Goal: Task Accomplishment & Management: Use online tool/utility

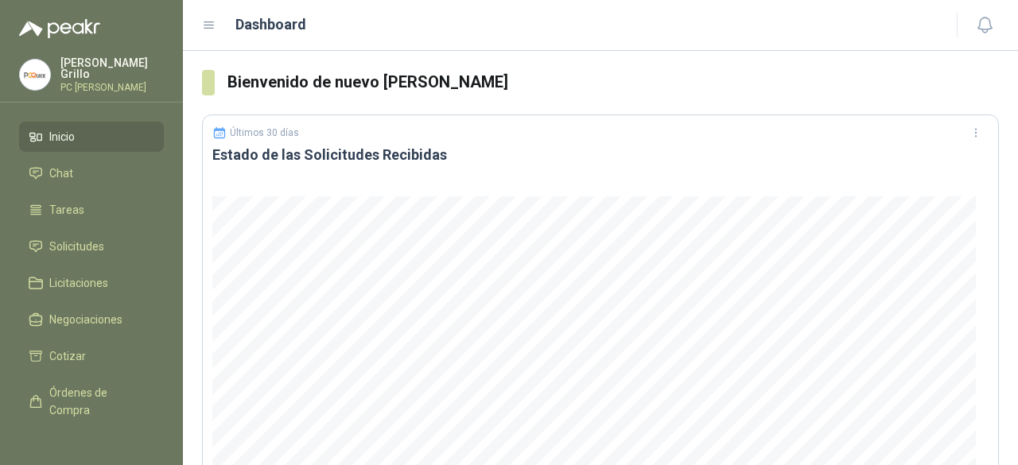
scroll to position [795, 0]
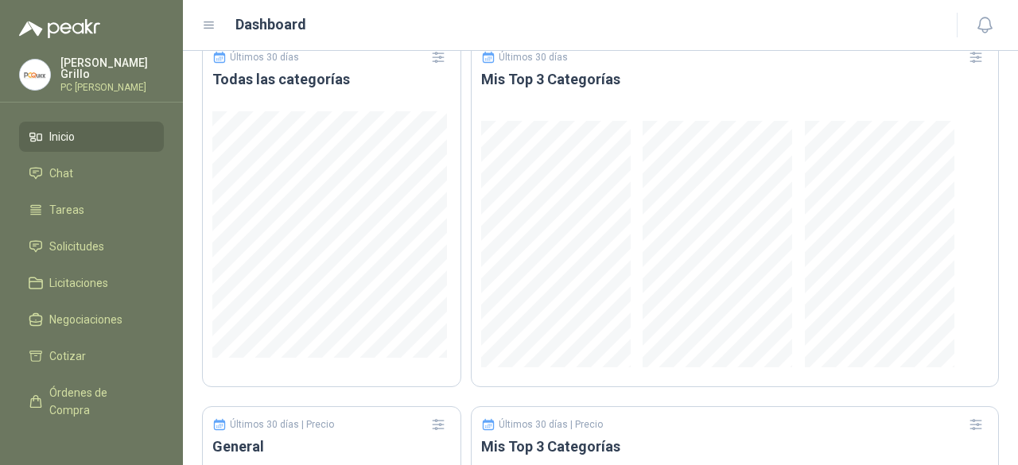
click at [62, 138] on span "Inicio" at bounding box center [61, 136] width 25 height 17
click at [56, 165] on span "Chat" at bounding box center [61, 173] width 24 height 17
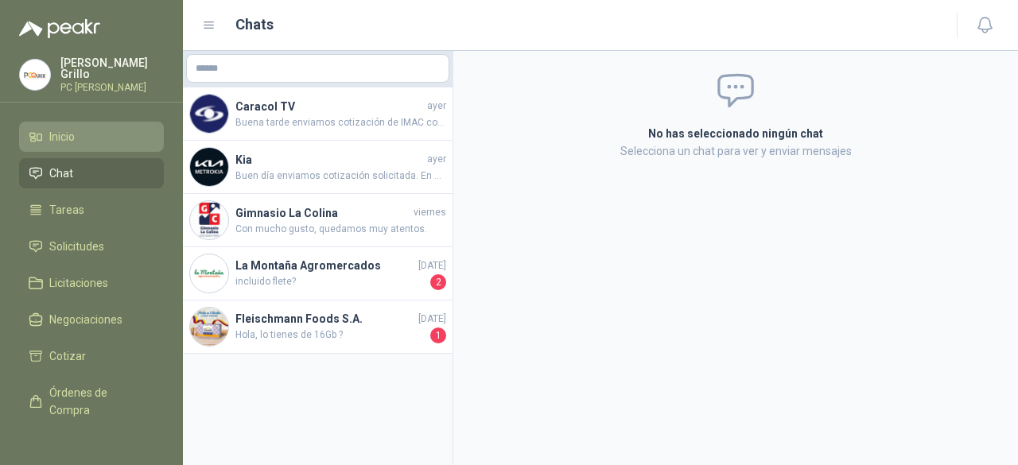
click at [65, 142] on link "Inicio" at bounding box center [91, 137] width 145 height 30
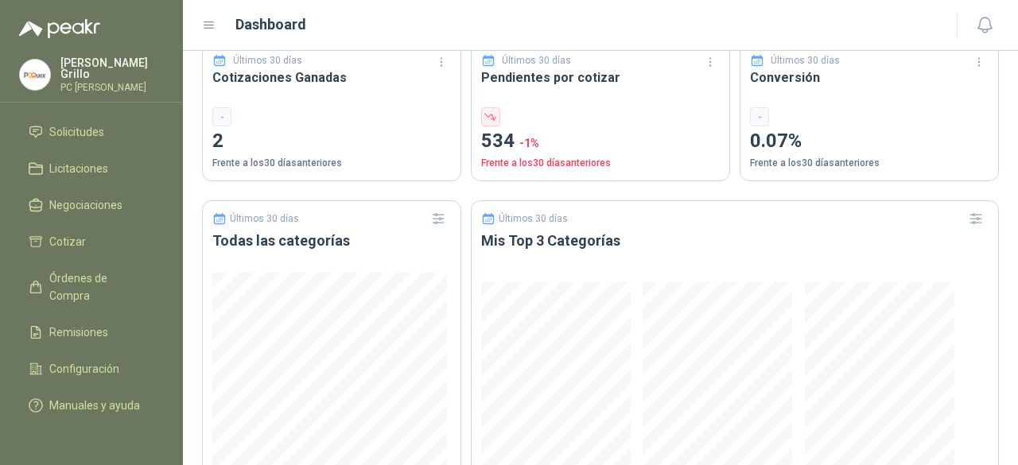
scroll to position [636, 0]
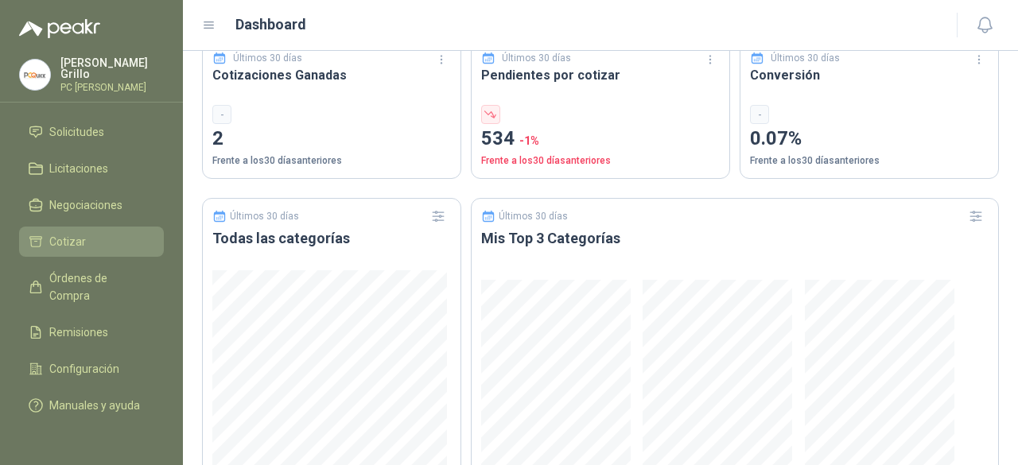
click at [67, 233] on span "Cotizar" at bounding box center [67, 241] width 37 height 17
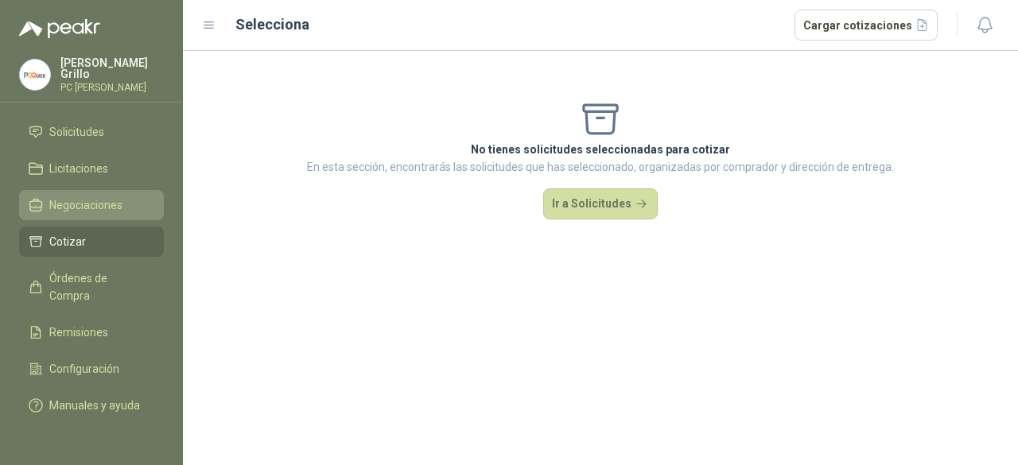
click at [89, 196] on span "Negociaciones" at bounding box center [85, 204] width 73 height 17
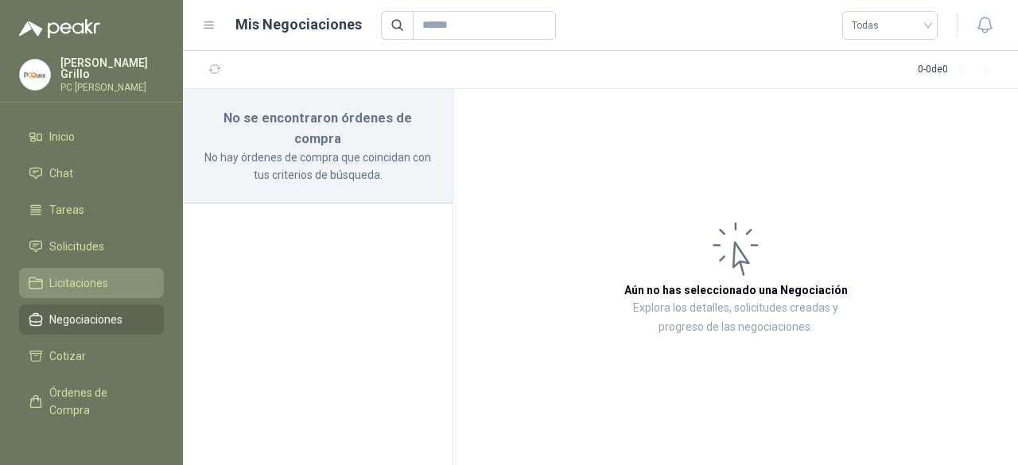
click at [91, 277] on span "Licitaciones" at bounding box center [78, 282] width 59 height 17
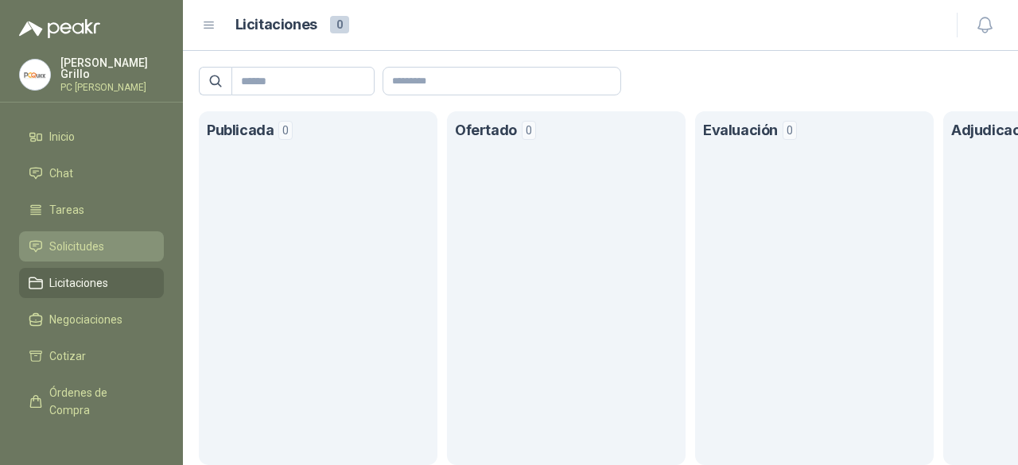
click at [83, 231] on link "Solicitudes" at bounding box center [91, 246] width 145 height 30
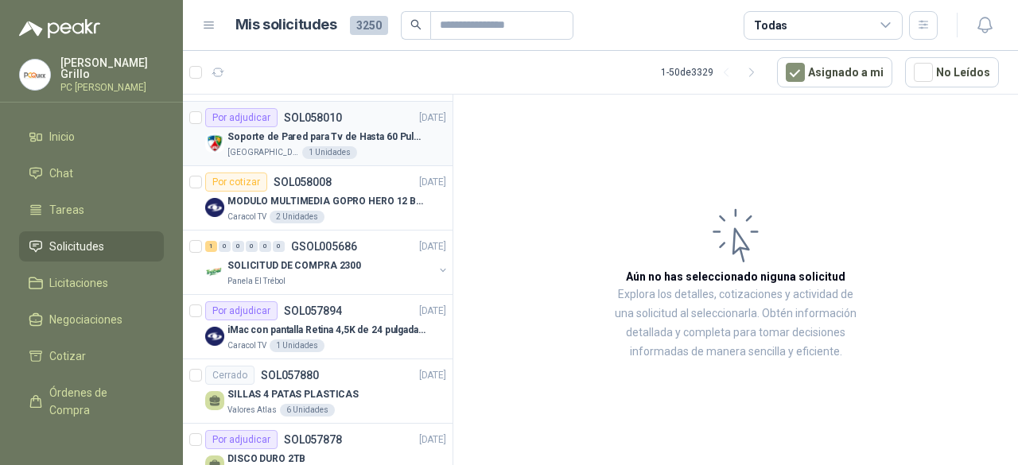
scroll to position [80, 0]
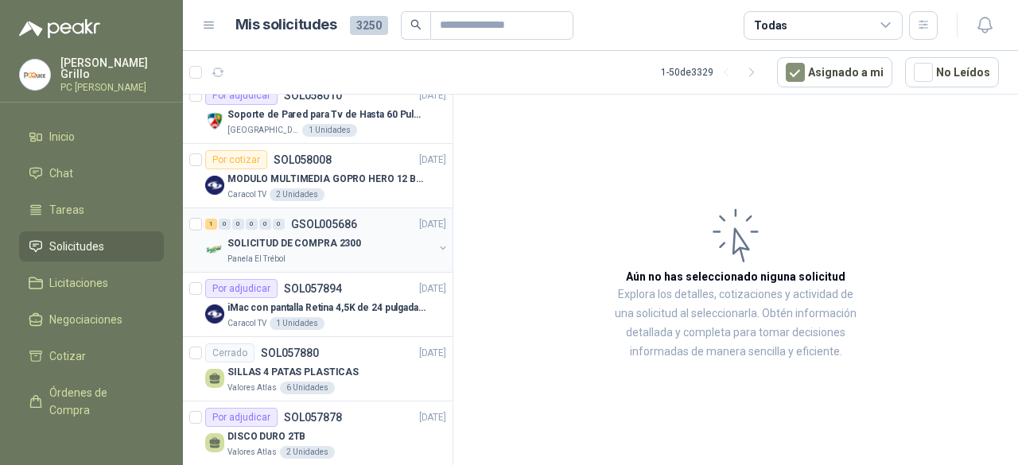
click at [279, 219] on div "0" at bounding box center [279, 224] width 12 height 11
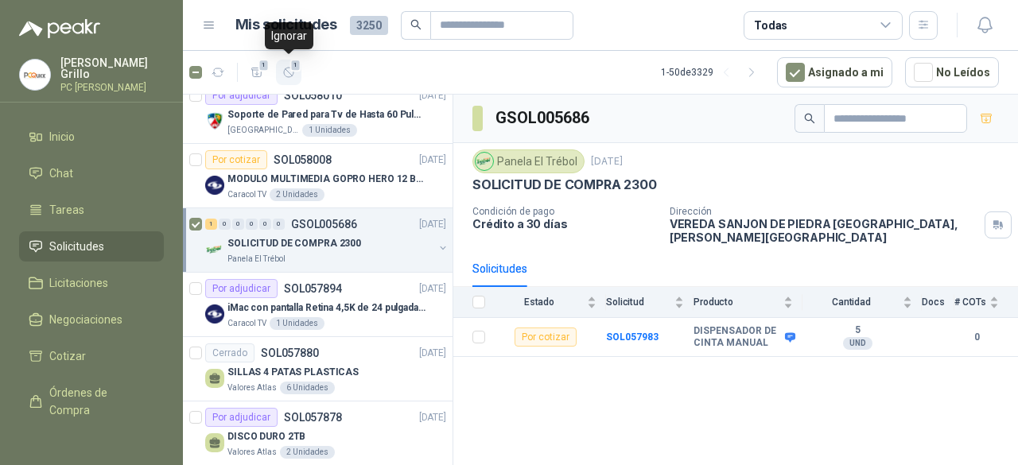
click at [290, 63] on span "1" at bounding box center [295, 65] width 11 height 13
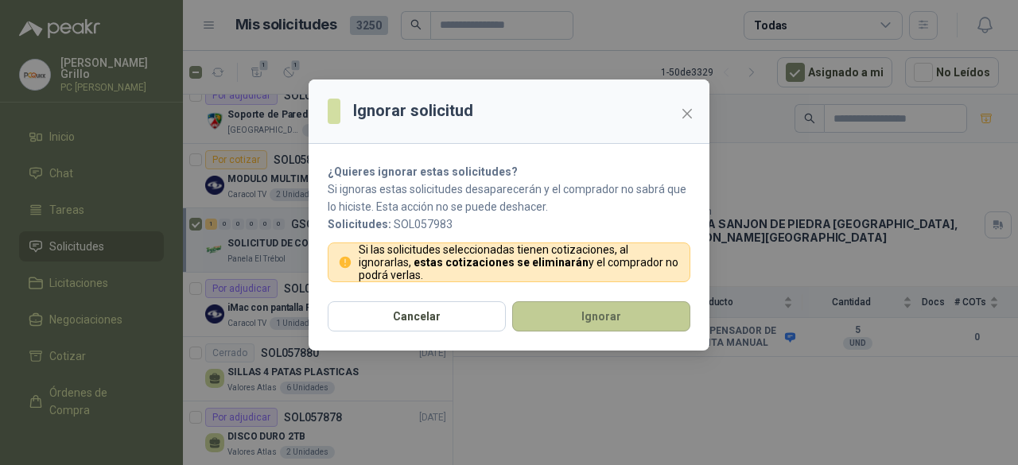
click at [570, 320] on button "Ignorar" at bounding box center [601, 316] width 178 height 30
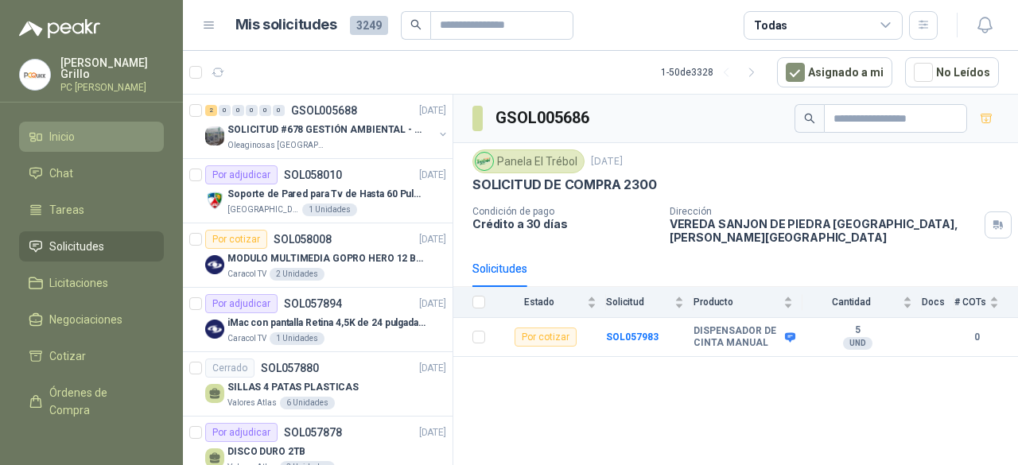
click at [81, 138] on li "Inicio" at bounding box center [92, 136] width 126 height 17
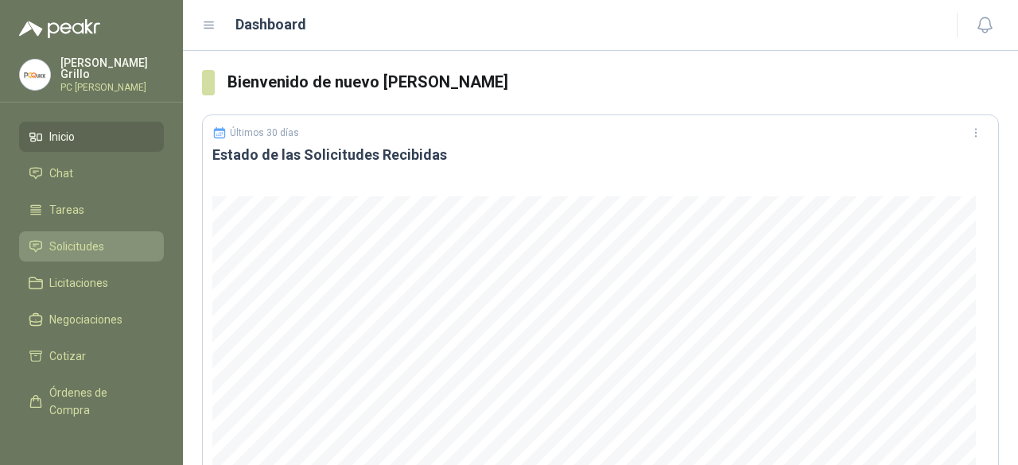
click at [91, 233] on link "Solicitudes" at bounding box center [91, 246] width 145 height 30
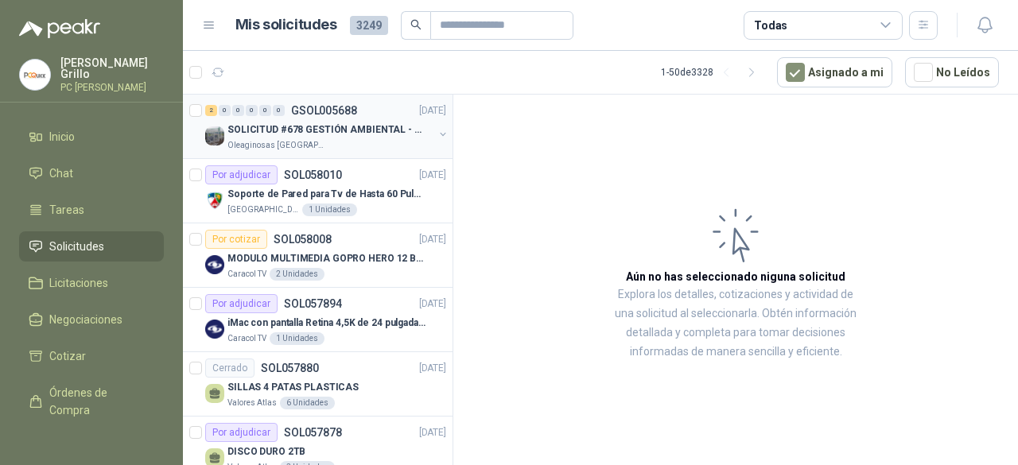
click at [293, 136] on div "SOLICITUD #678 GESTIÓN AMBIENTAL - TUMACO" at bounding box center [330, 129] width 206 height 19
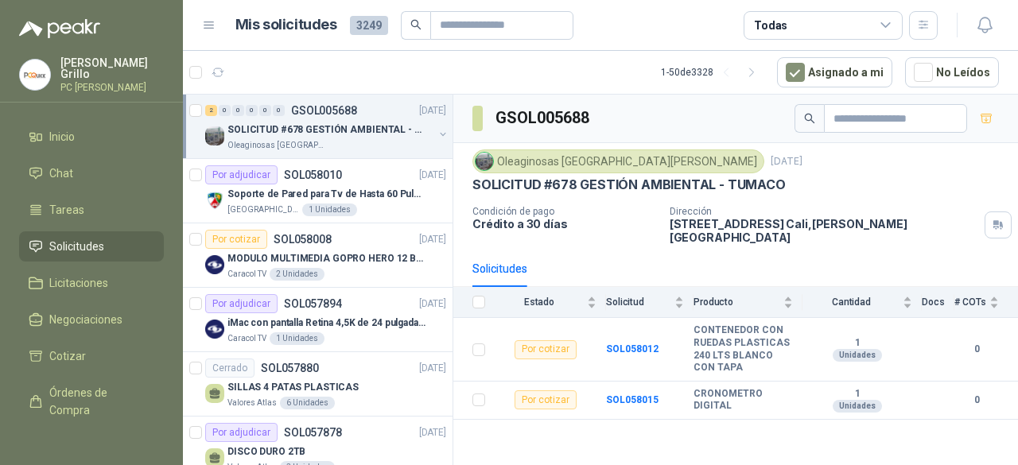
click at [296, 139] on p "Oleaginosas [GEOGRAPHIC_DATA][PERSON_NAME]" at bounding box center [277, 145] width 100 height 13
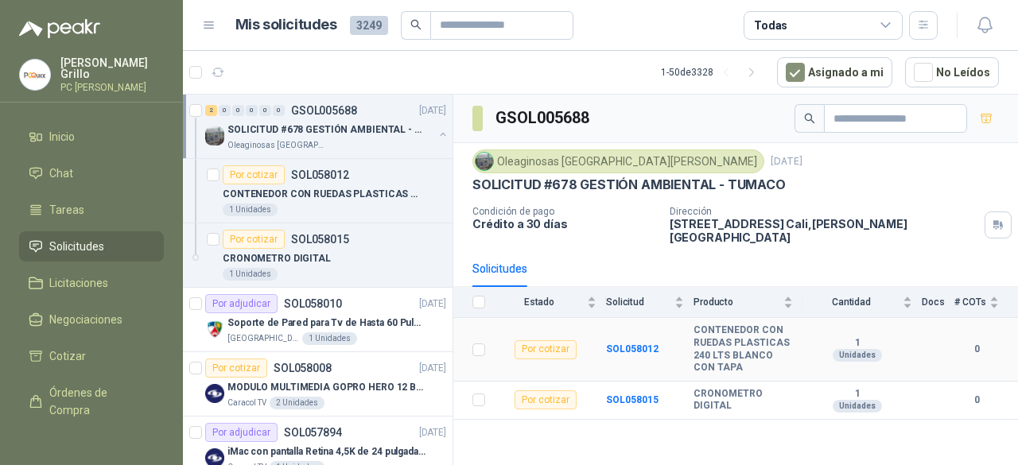
click at [565, 340] on div "Por cotizar" at bounding box center [545, 349] width 62 height 19
click at [624, 344] on b "SOL058012" at bounding box center [632, 349] width 52 height 11
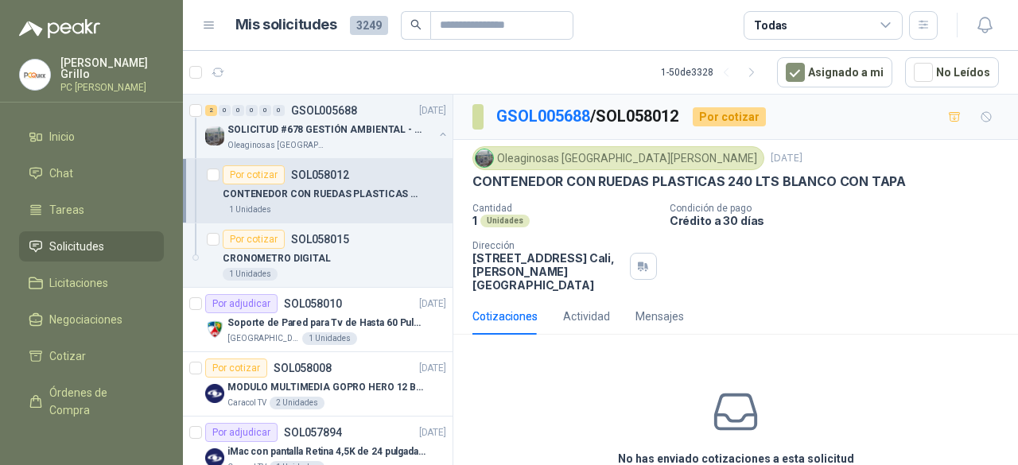
scroll to position [65, 0]
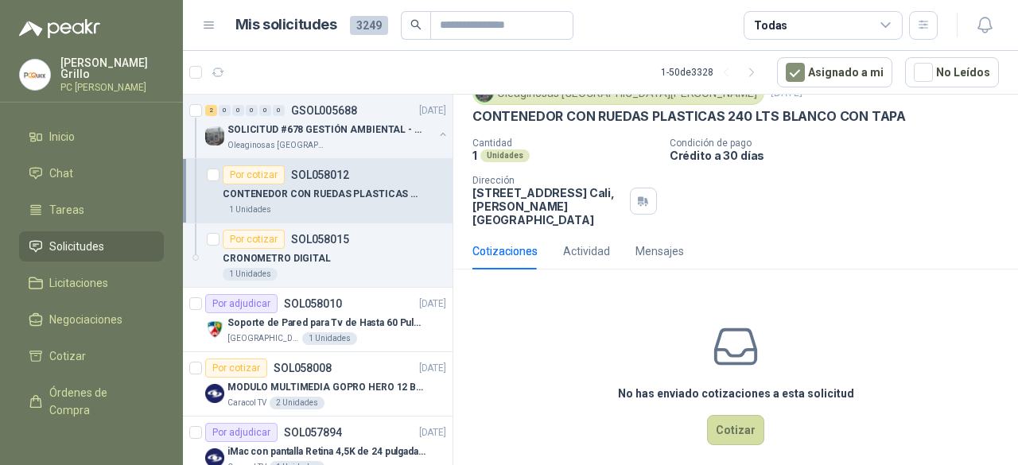
click at [747, 435] on div "No has enviado cotizaciones a esta solicitud Cotizar" at bounding box center [735, 383] width 565 height 203
click at [724, 416] on button "Cotizar" at bounding box center [735, 430] width 57 height 30
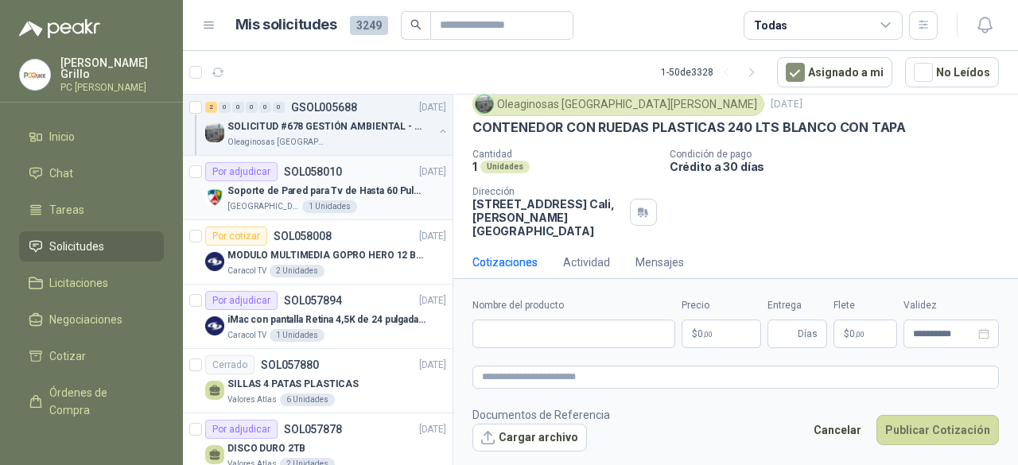
scroll to position [0, 0]
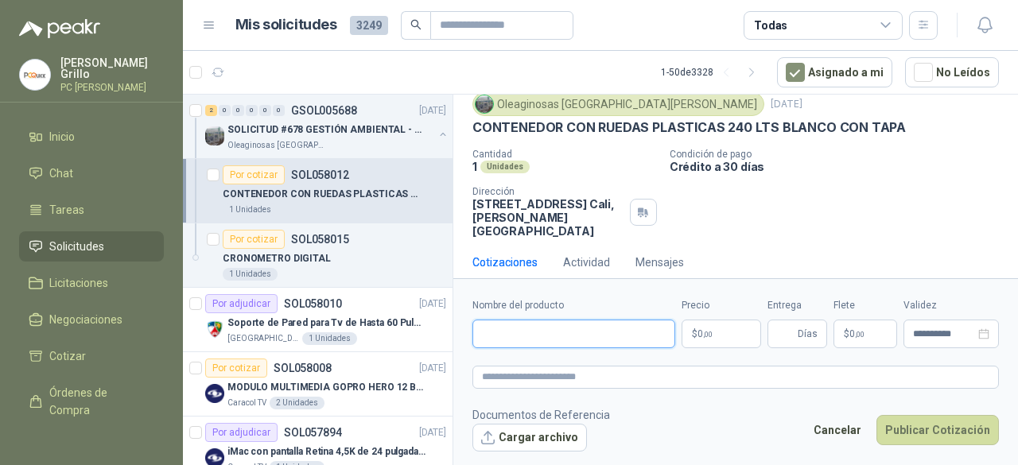
click at [528, 320] on input "Nombre del producto" at bounding box center [573, 334] width 203 height 29
click at [530, 338] on input "Nombre del producto" at bounding box center [573, 334] width 203 height 29
type input "*"
type input "**********"
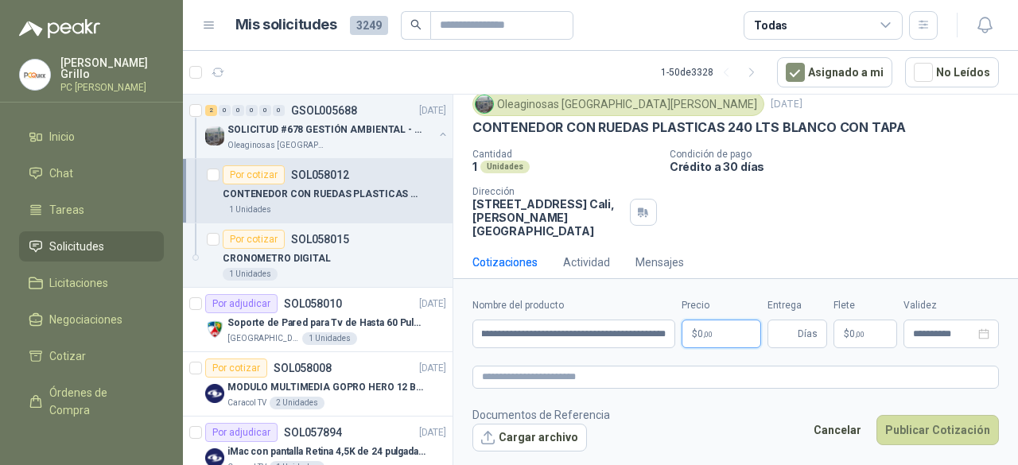
click at [708, 340] on p "$ 0 ,00" at bounding box center [721, 334] width 80 height 29
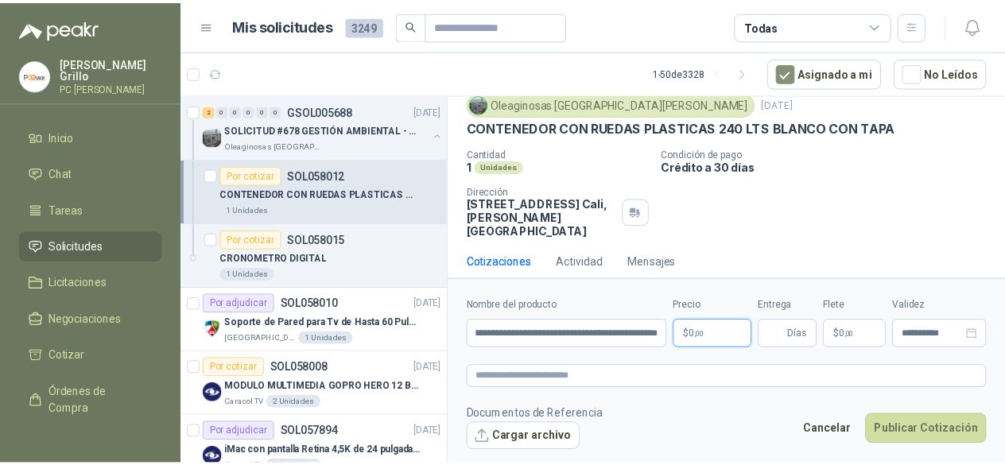
scroll to position [0, 0]
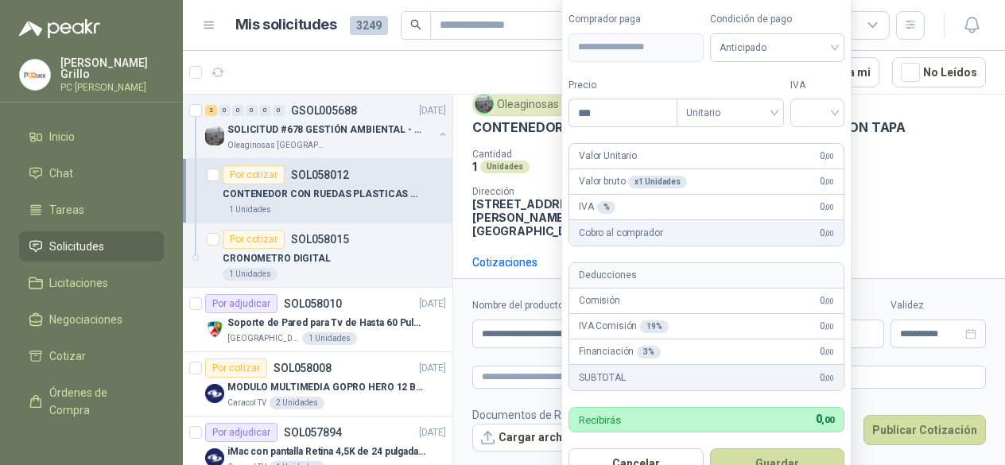
click at [499, 301] on label "Nombre del producto" at bounding box center [567, 305] width 190 height 15
click at [499, 320] on input "**********" at bounding box center [567, 334] width 190 height 29
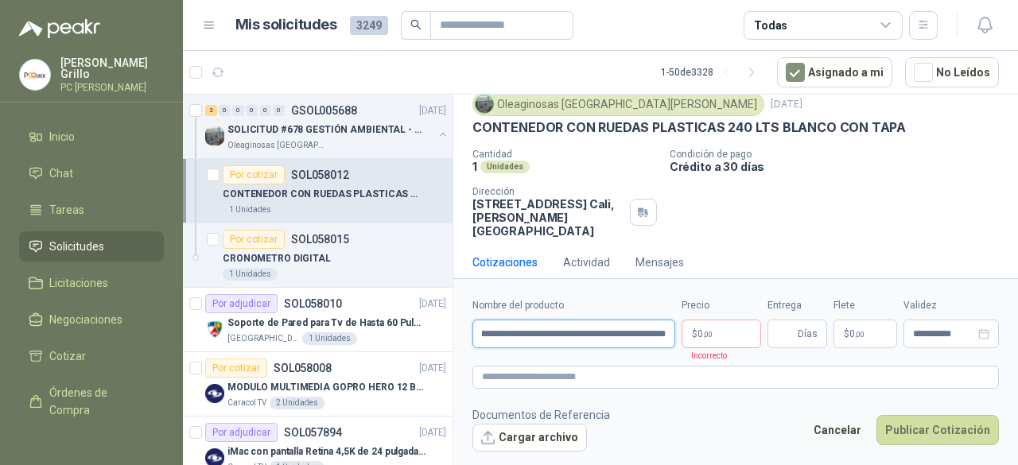
scroll to position [0, 43]
type input "**********"
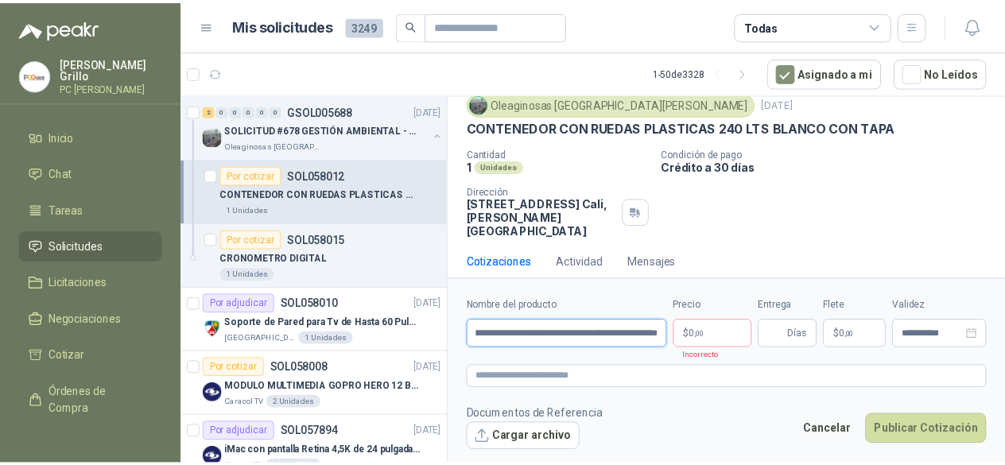
scroll to position [0, 26]
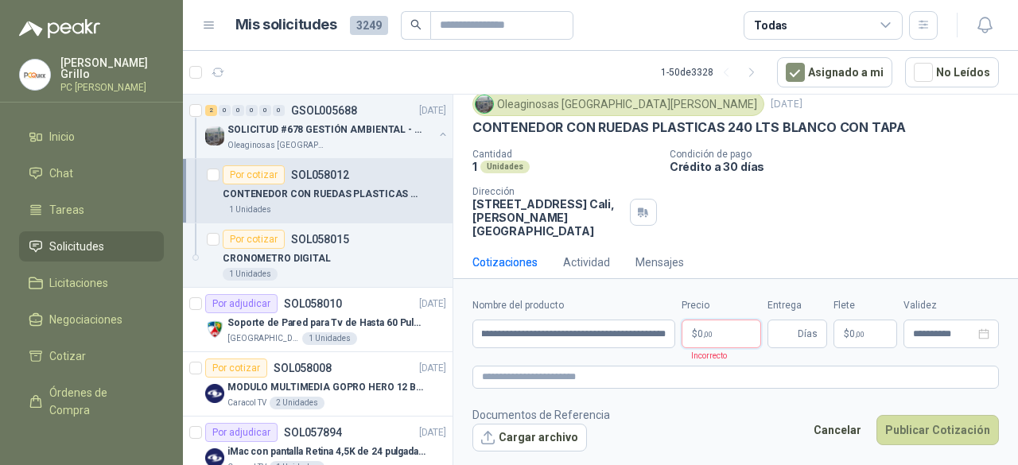
click at [698, 332] on body "[PERSON_NAME] PC QUICK Inicio Chat Tareas Solicitudes Licitaciones Negociacione…" at bounding box center [509, 232] width 1018 height 465
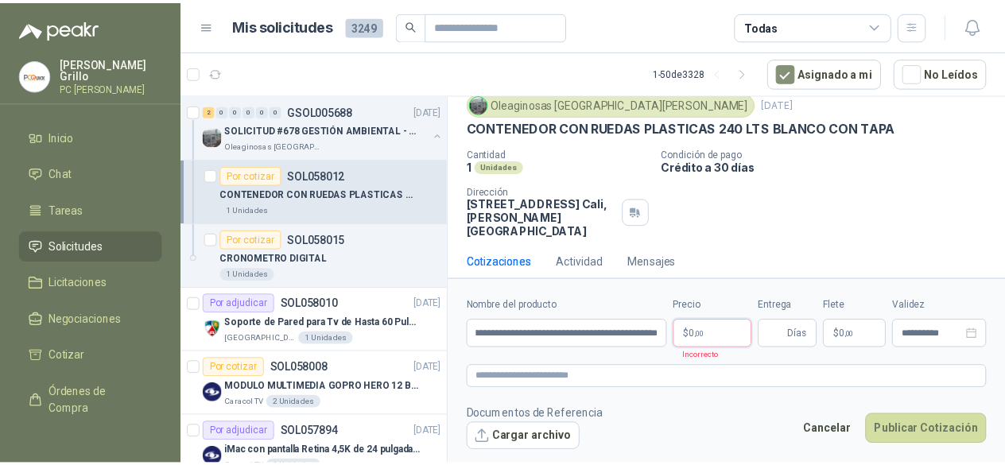
scroll to position [0, 0]
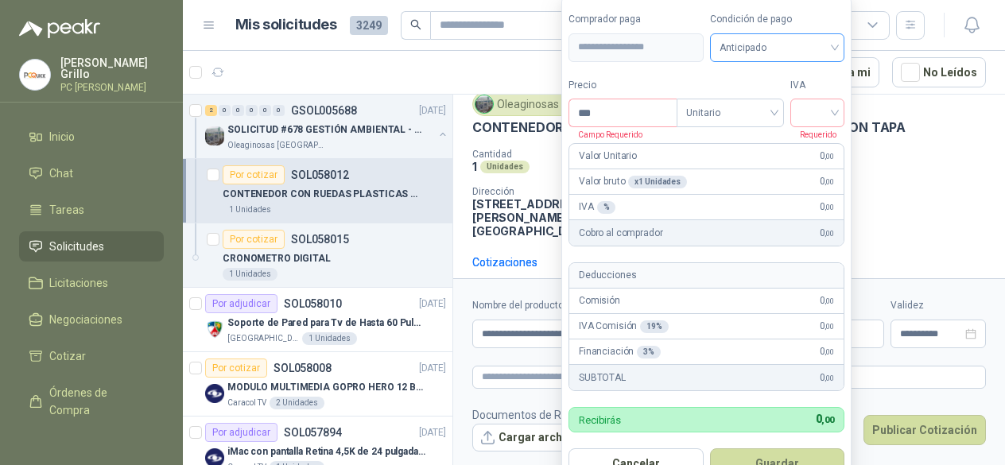
click at [764, 44] on span "Anticipado" at bounding box center [778, 48] width 116 height 24
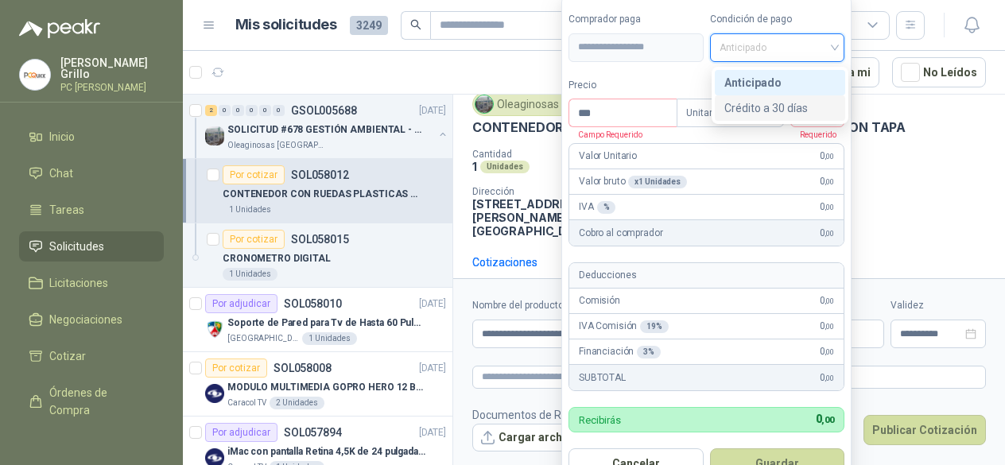
click at [763, 108] on div "Crédito a 30 días" at bounding box center [779, 107] width 111 height 17
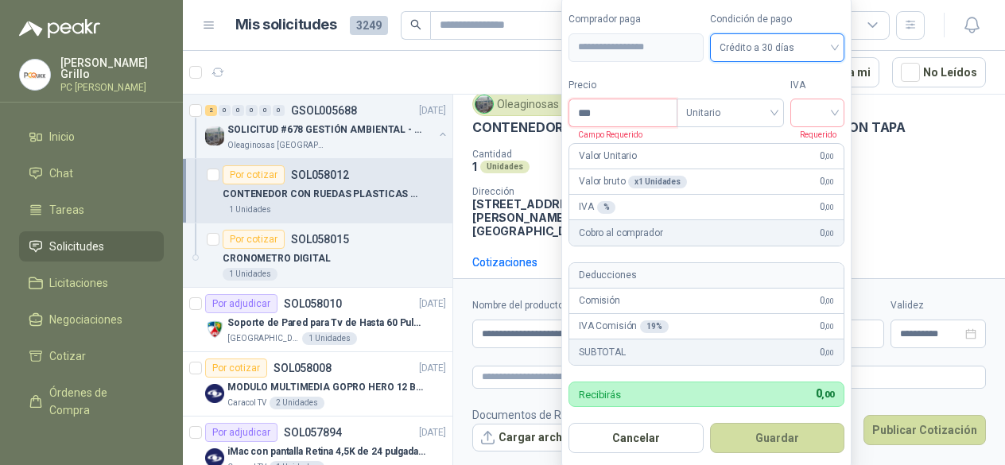
click at [632, 107] on input "***" at bounding box center [622, 112] width 107 height 27
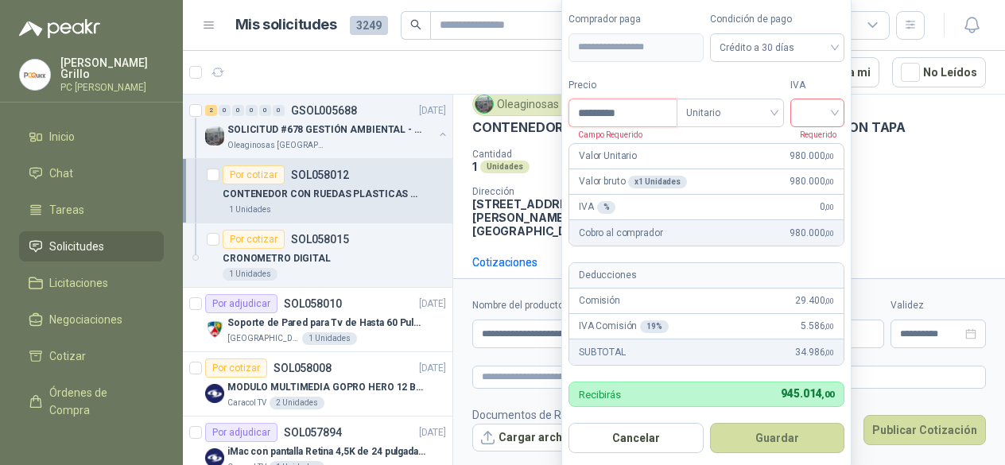
type input "*********"
click at [823, 120] on input "search" at bounding box center [817, 111] width 35 height 24
click at [813, 155] on div "19%" at bounding box center [820, 147] width 29 height 17
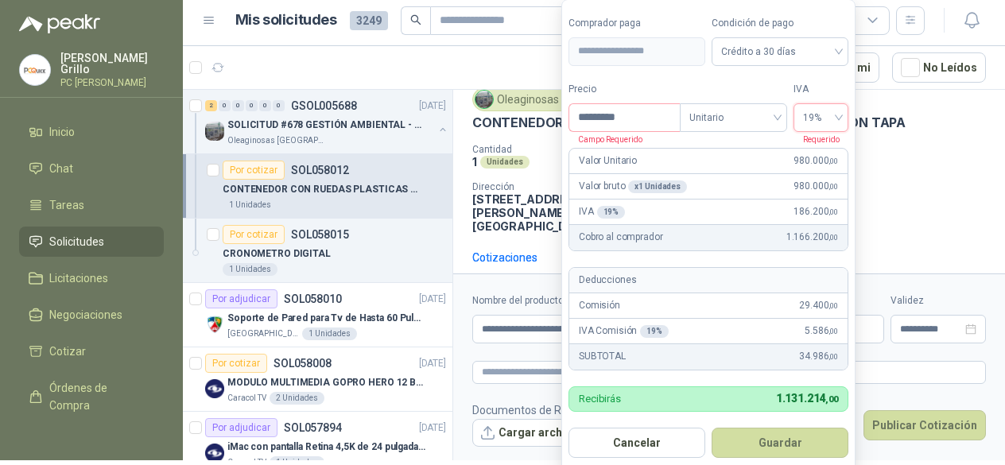
scroll to position [10, 0]
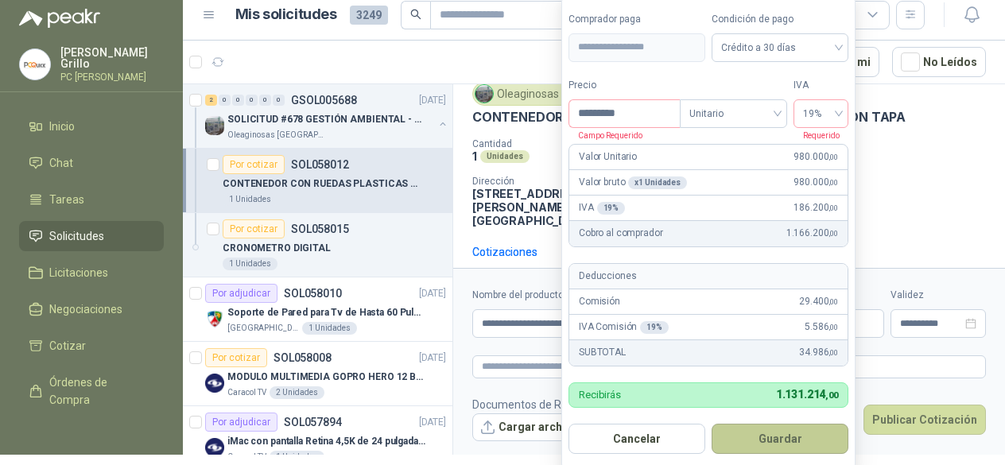
click at [776, 445] on button "Guardar" at bounding box center [780, 439] width 137 height 30
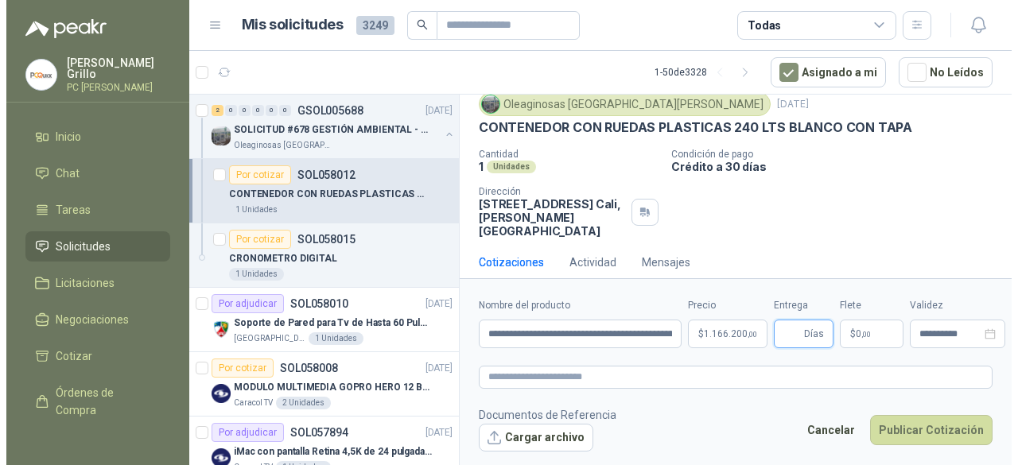
scroll to position [0, 0]
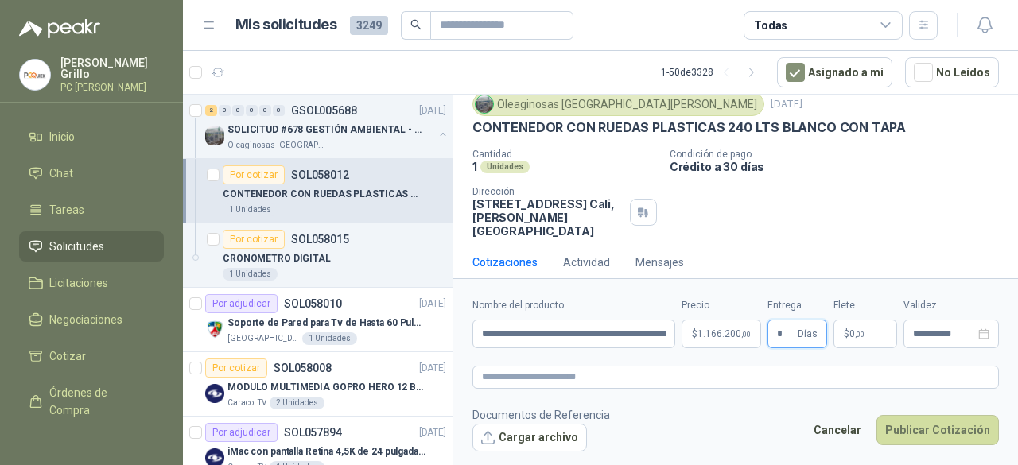
type input "*"
click at [757, 295] on form "**********" at bounding box center [735, 374] width 565 height 192
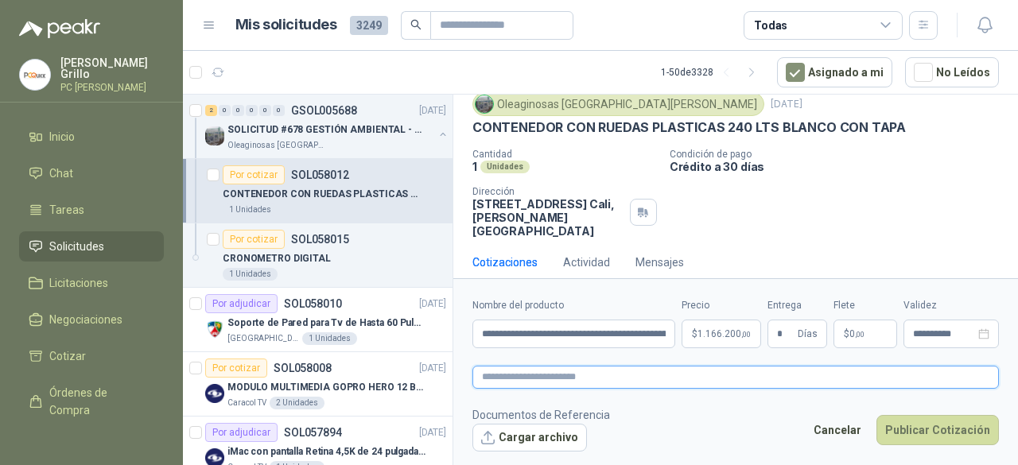
click at [626, 382] on textarea at bounding box center [735, 377] width 526 height 22
click at [503, 375] on textarea at bounding box center [735, 377] width 526 height 22
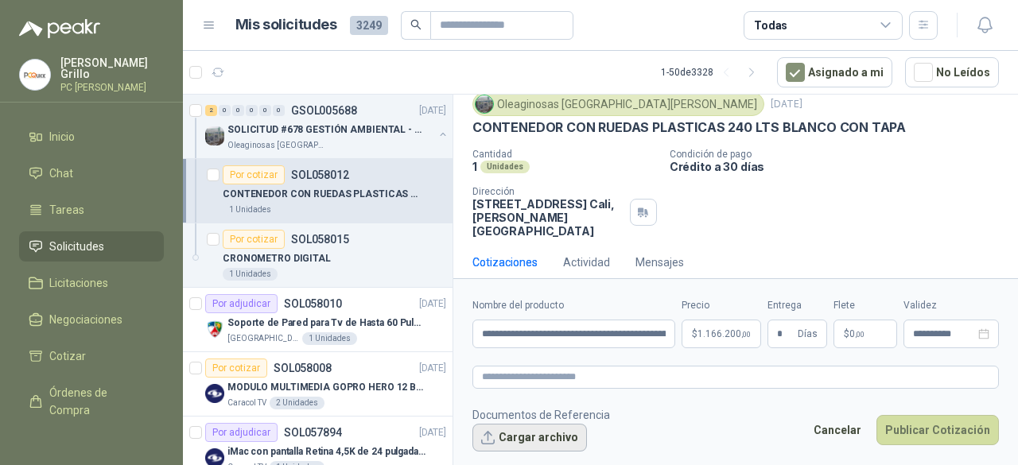
click at [477, 443] on button "Cargar archivo" at bounding box center [529, 438] width 115 height 29
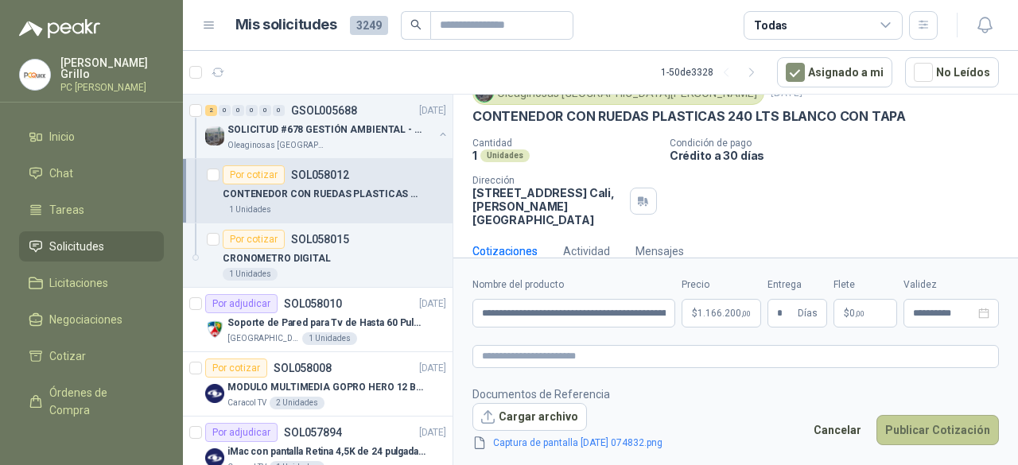
click at [930, 418] on button "Publicar Cotización" at bounding box center [937, 430] width 122 height 30
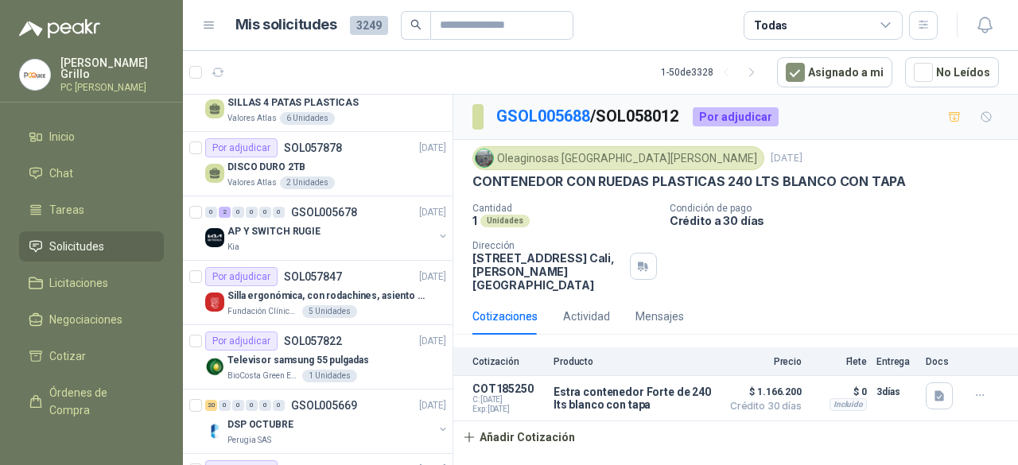
scroll to position [0, 0]
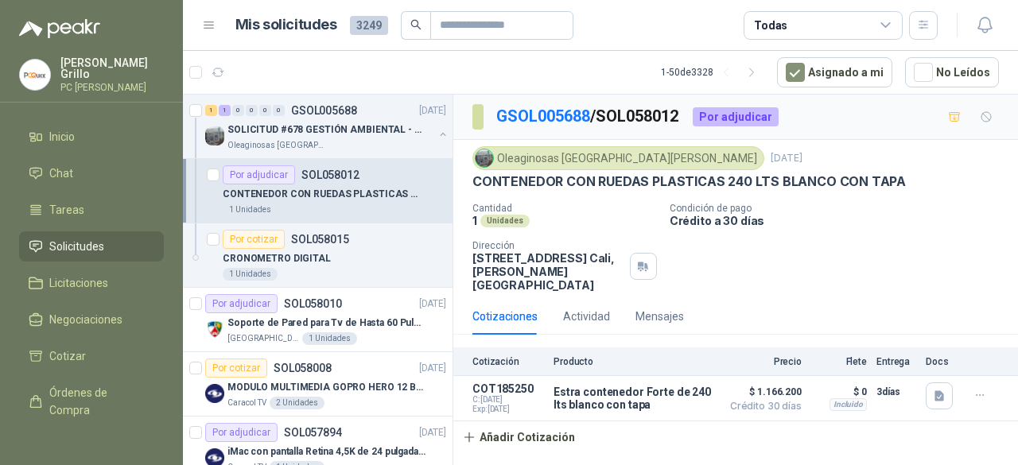
click at [262, 176] on div "Por adjudicar" at bounding box center [259, 174] width 72 height 19
click at [84, 129] on li "Inicio" at bounding box center [92, 136] width 126 height 17
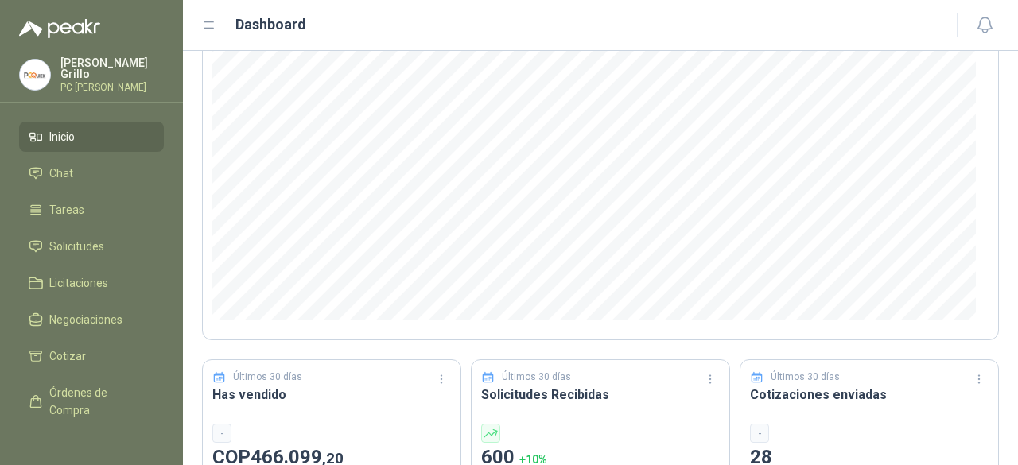
scroll to position [398, 0]
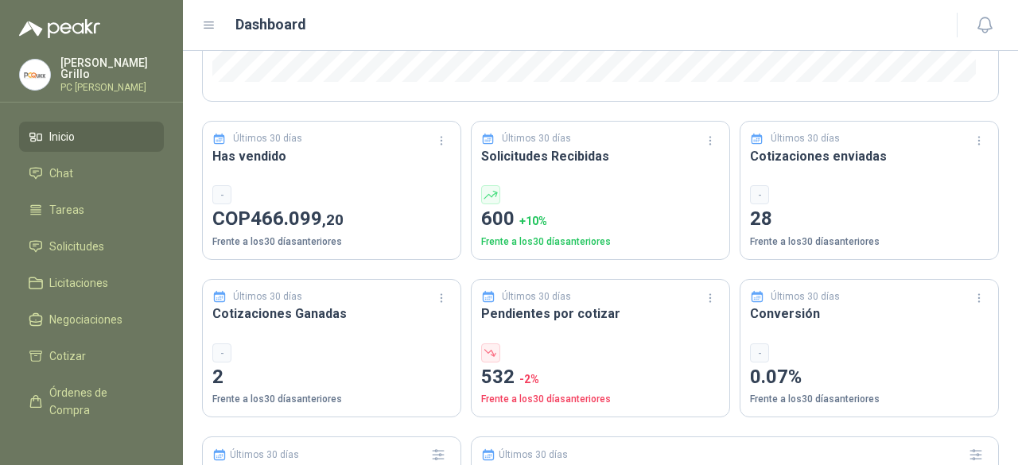
click at [49, 141] on span "Inicio" at bounding box center [61, 136] width 25 height 17
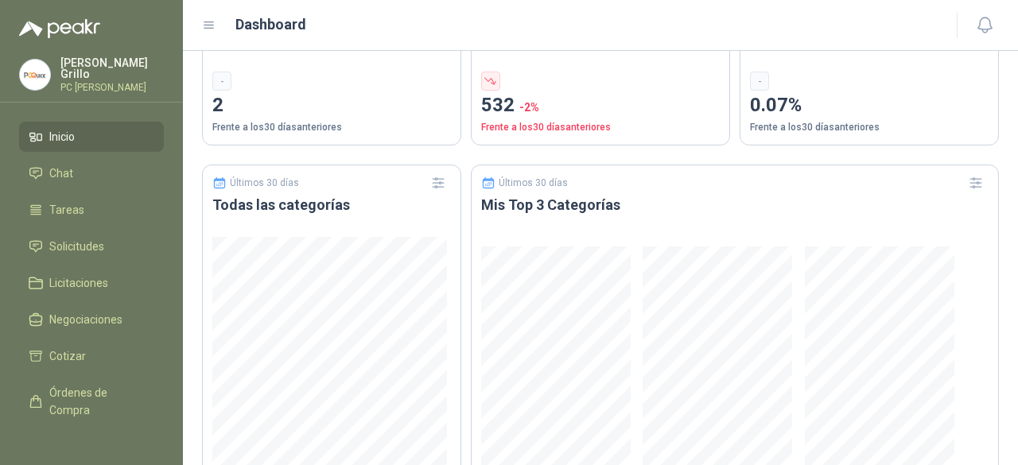
scroll to position [716, 0]
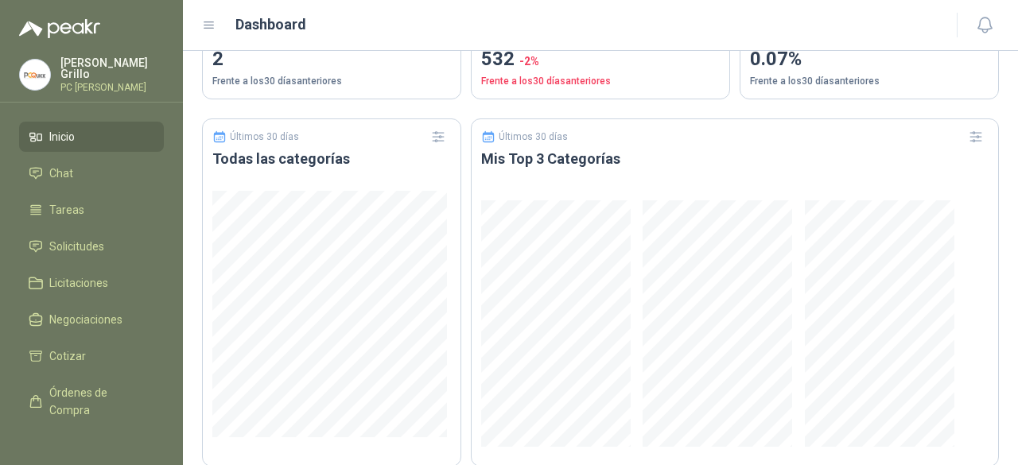
click at [67, 128] on span "Inicio" at bounding box center [61, 136] width 25 height 17
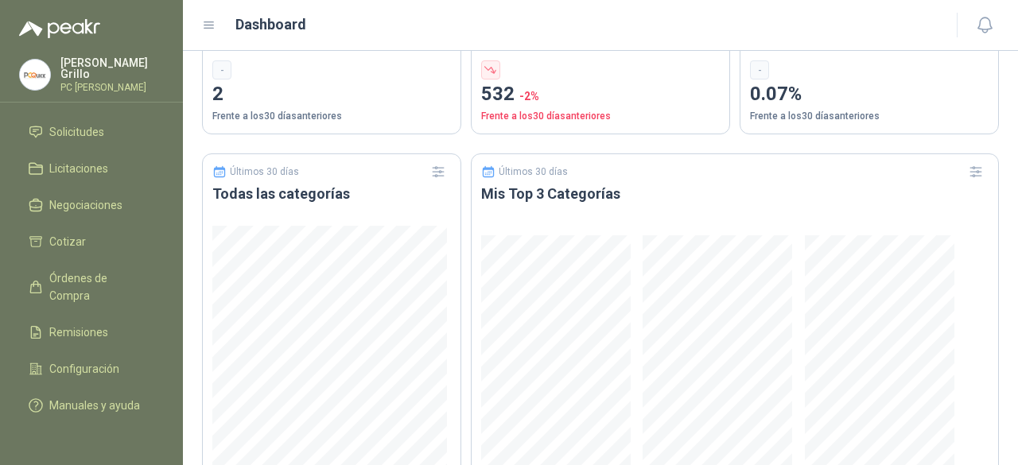
scroll to position [518, 0]
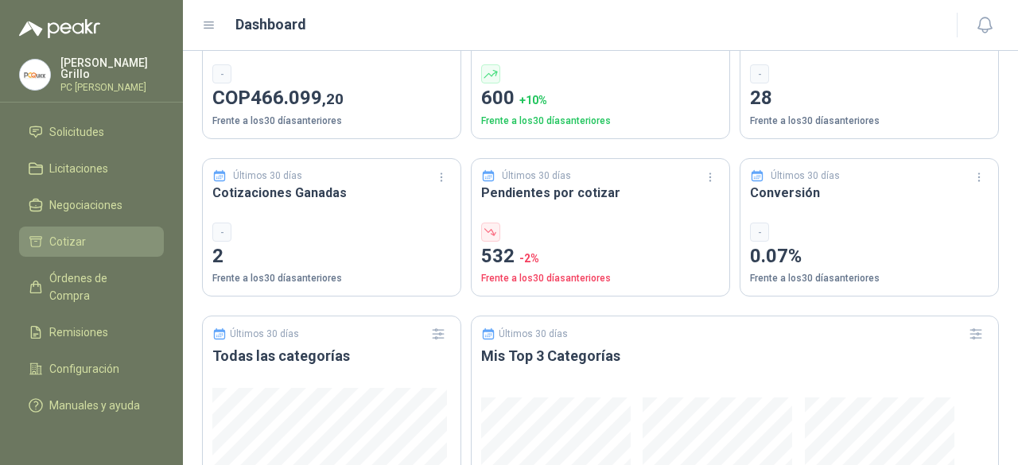
click at [94, 233] on li "Cotizar" at bounding box center [92, 241] width 126 height 17
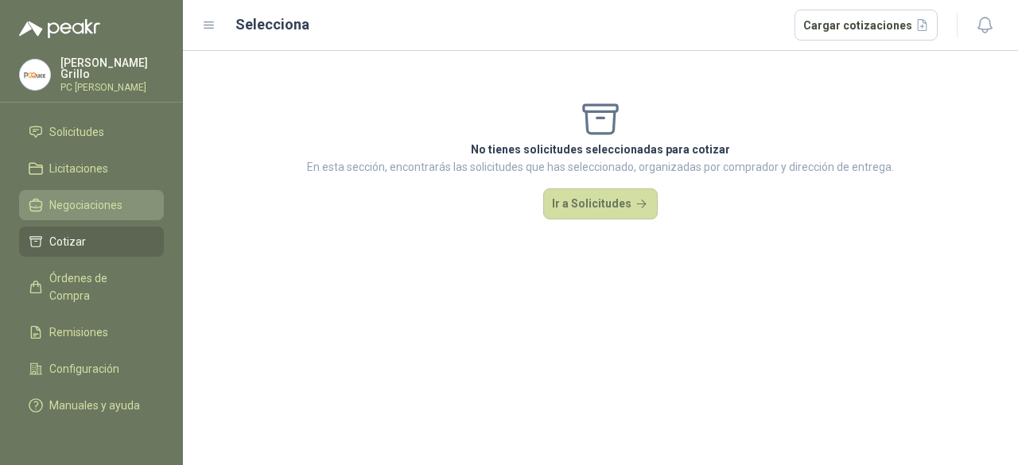
click at [92, 199] on link "Negociaciones" at bounding box center [91, 205] width 145 height 30
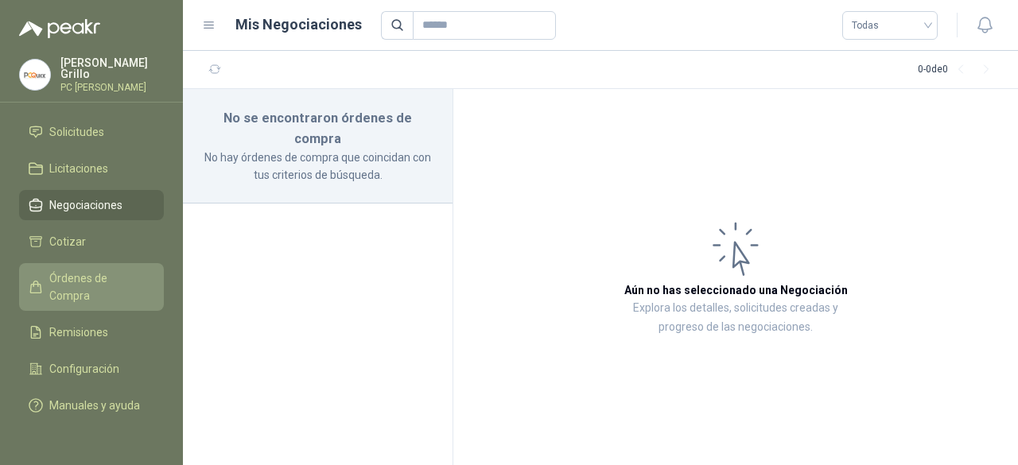
click at [107, 270] on span "Órdenes de Compra" at bounding box center [98, 287] width 99 height 35
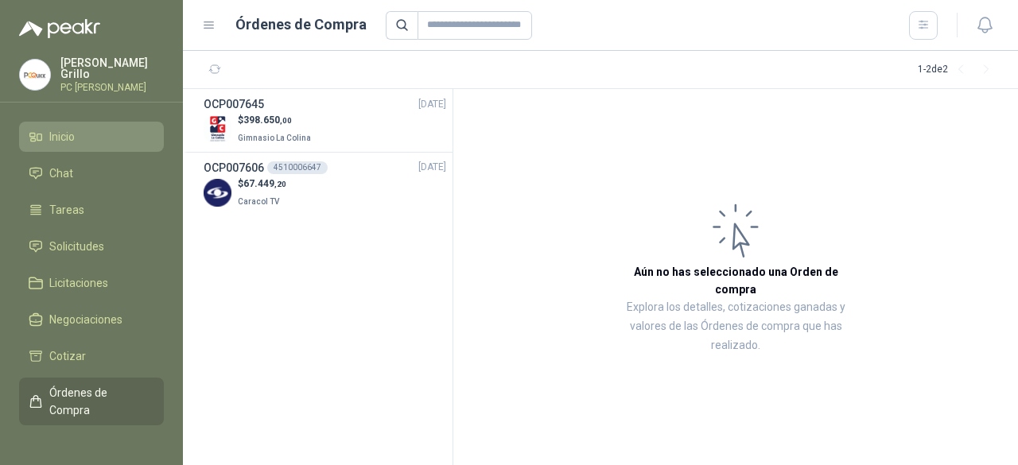
click at [70, 130] on span "Inicio" at bounding box center [61, 136] width 25 height 17
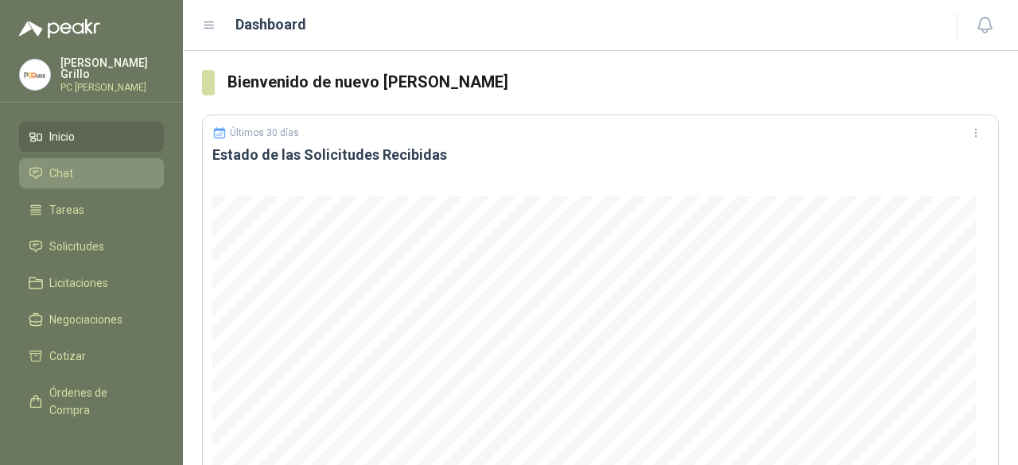
click at [92, 173] on li "Chat" at bounding box center [92, 173] width 126 height 17
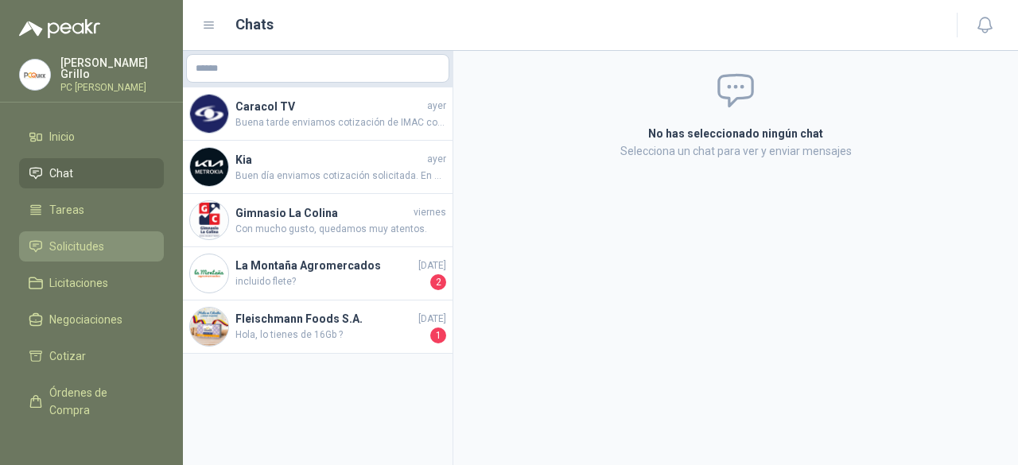
click at [79, 239] on span "Solicitudes" at bounding box center [76, 246] width 55 height 17
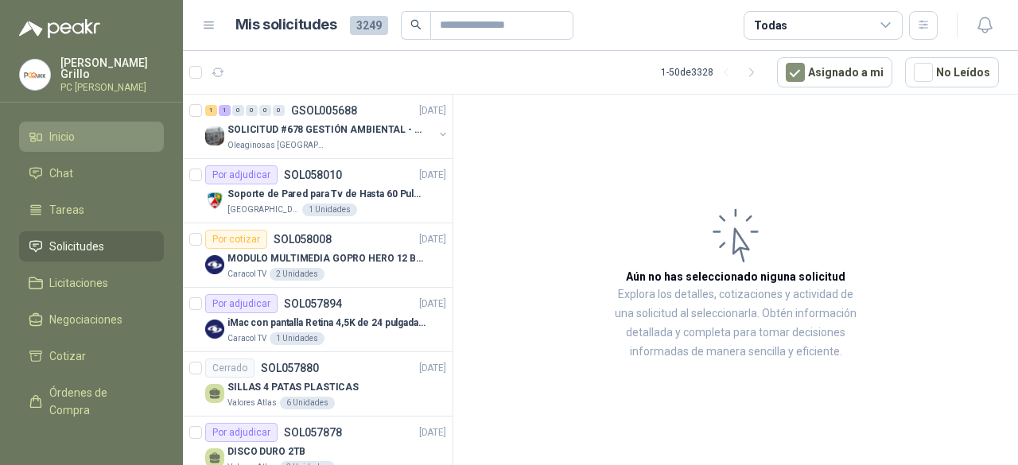
click at [62, 128] on span "Inicio" at bounding box center [61, 136] width 25 height 17
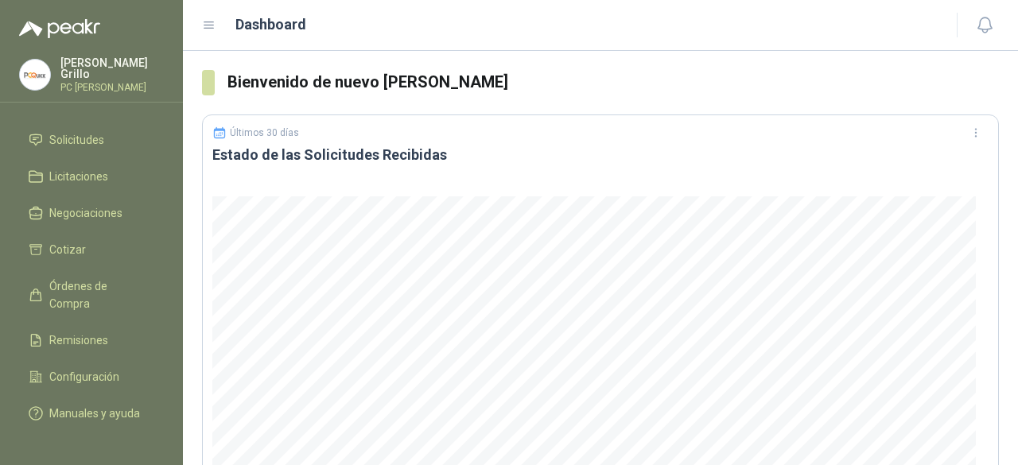
scroll to position [128, 0]
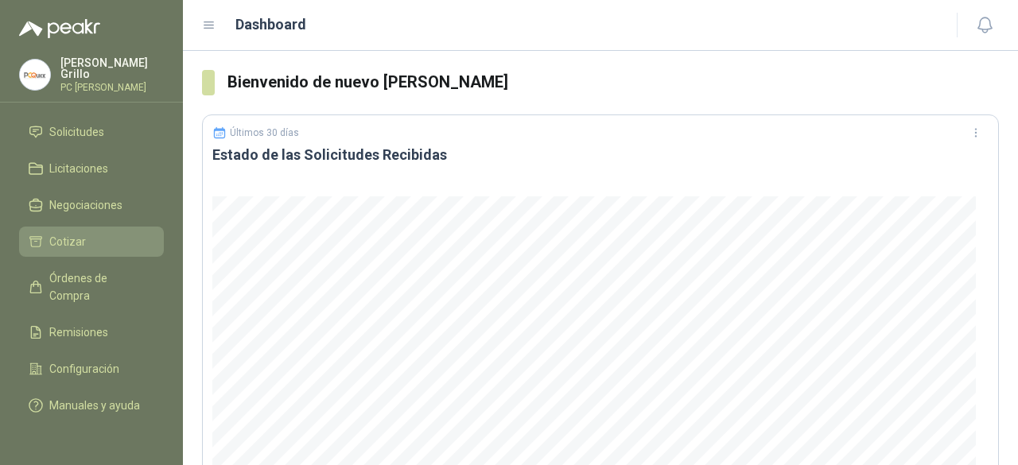
click at [72, 233] on span "Cotizar" at bounding box center [67, 241] width 37 height 17
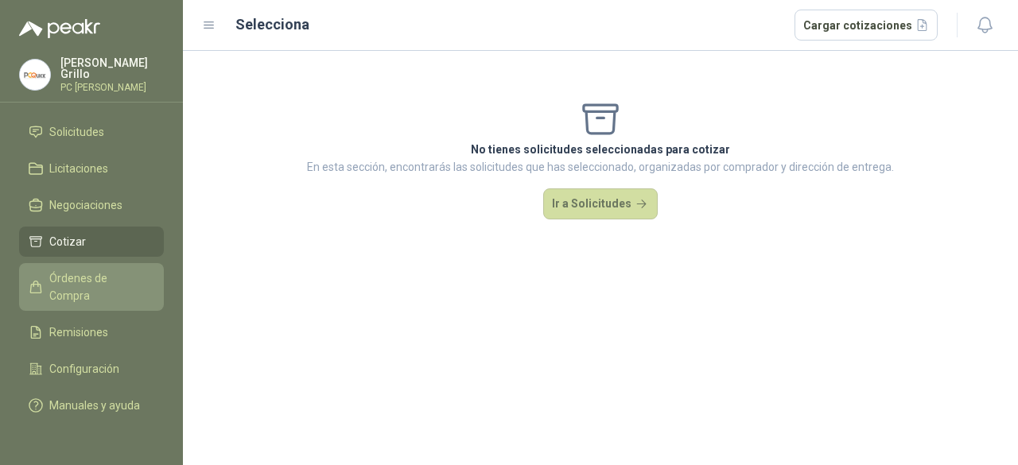
click at [94, 270] on span "Órdenes de Compra" at bounding box center [98, 287] width 99 height 35
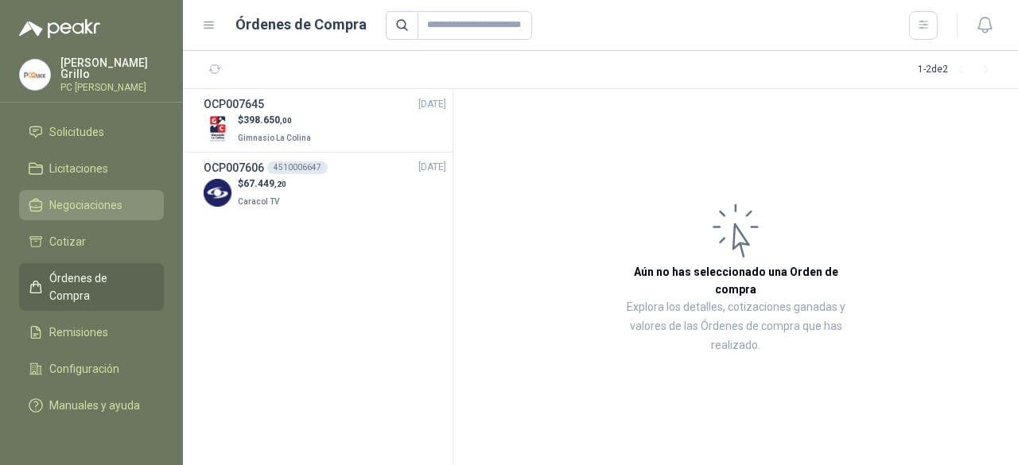
click at [97, 196] on span "Negociaciones" at bounding box center [85, 204] width 73 height 17
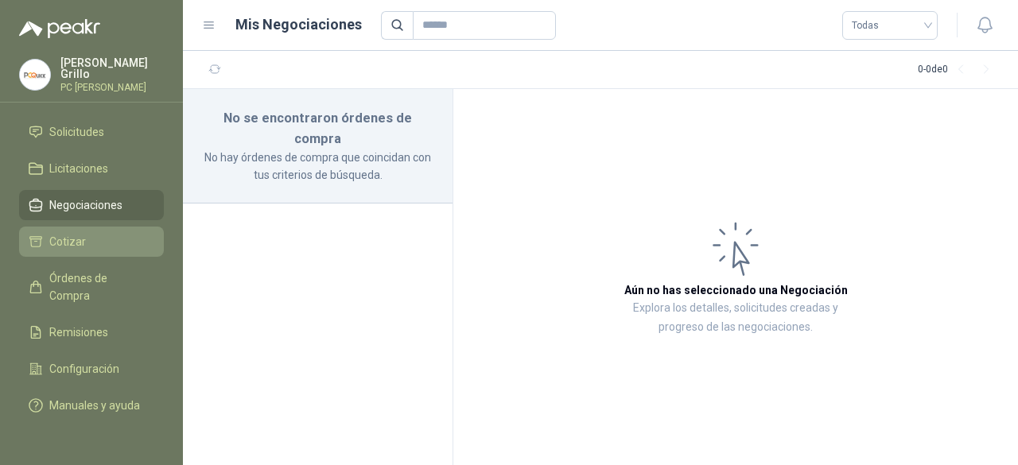
click at [65, 233] on span "Cotizar" at bounding box center [67, 241] width 37 height 17
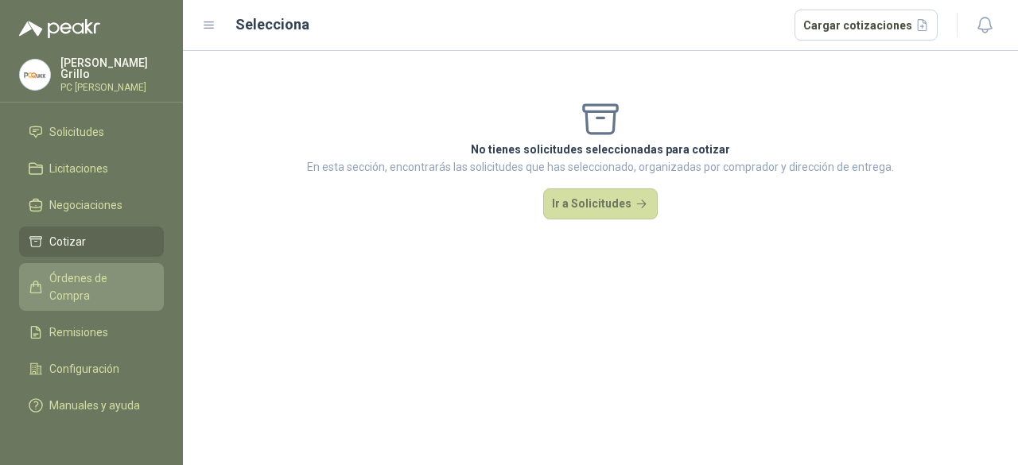
click at [73, 263] on link "Órdenes de Compra" at bounding box center [91, 287] width 145 height 48
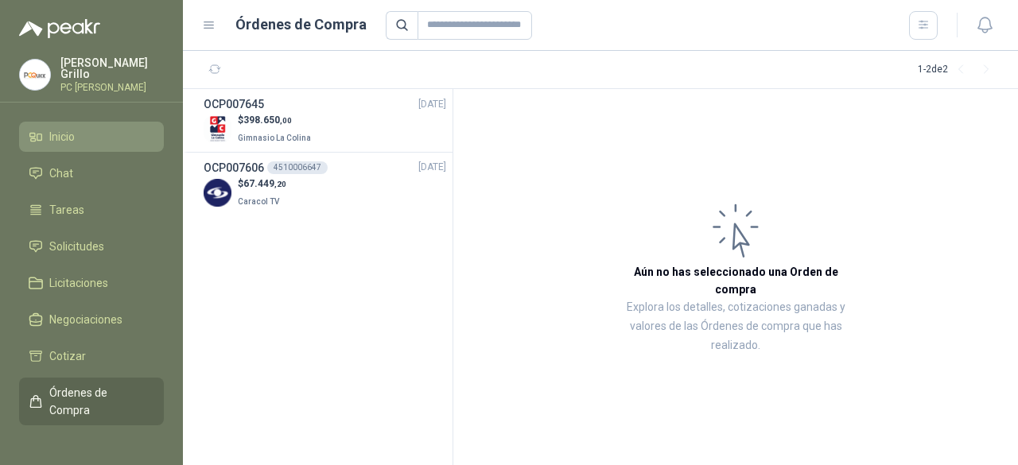
click at [68, 134] on span "Inicio" at bounding box center [61, 136] width 25 height 17
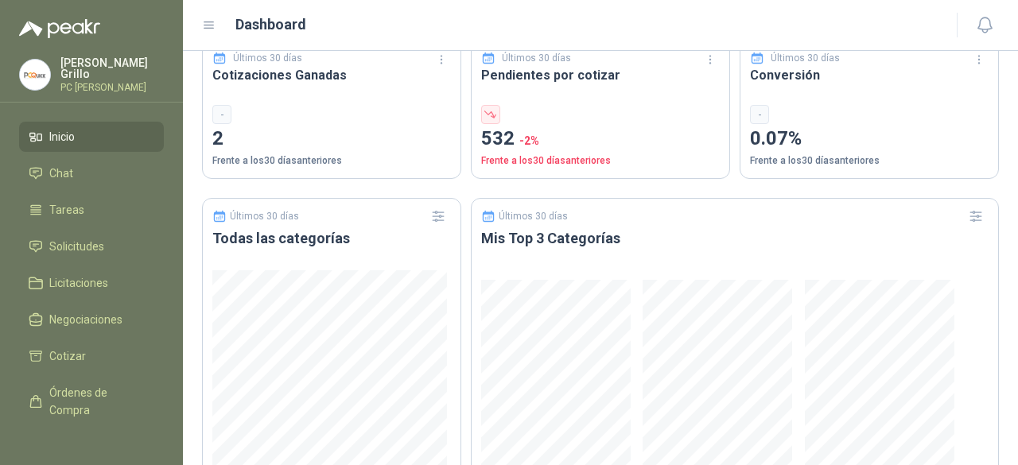
scroll to position [716, 0]
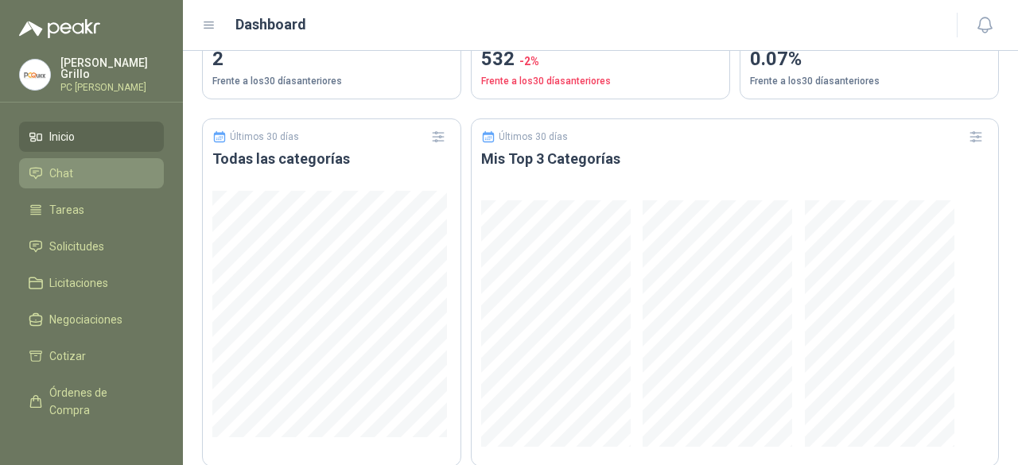
click at [59, 173] on span "Chat" at bounding box center [61, 173] width 24 height 17
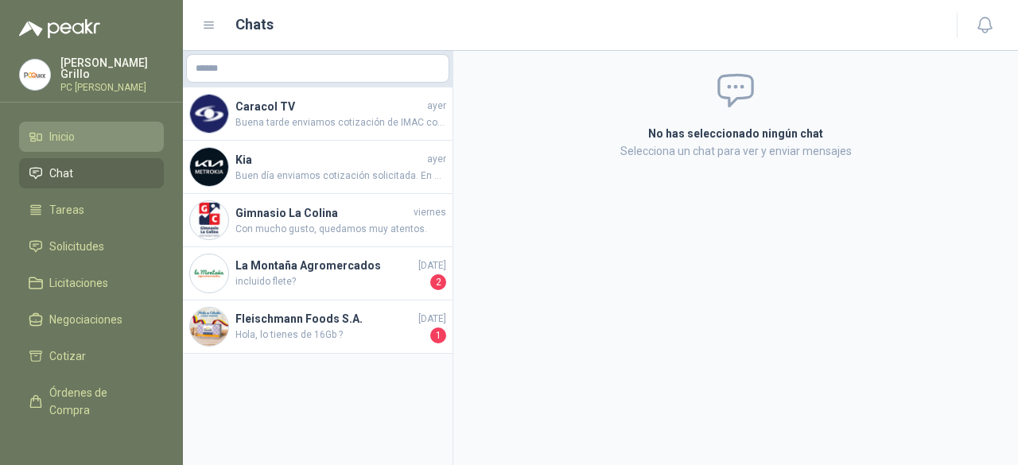
click at [68, 130] on span "Inicio" at bounding box center [61, 136] width 25 height 17
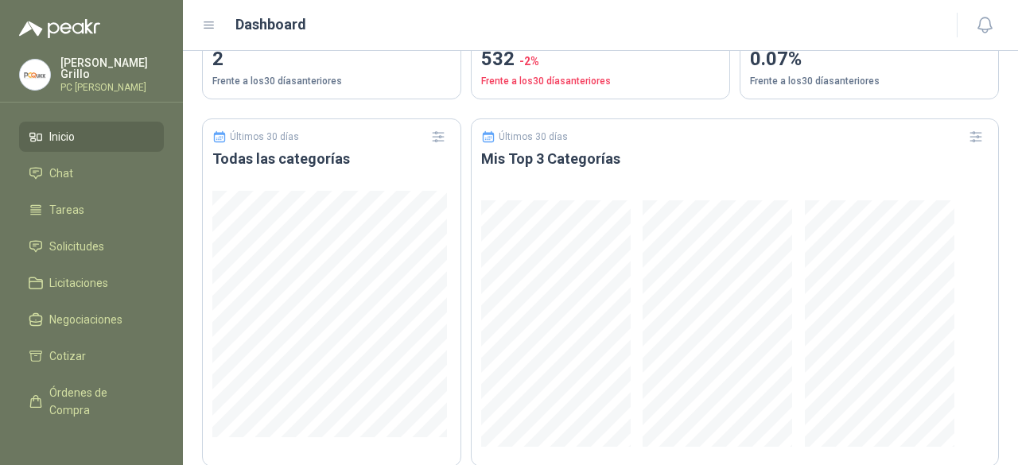
scroll to position [875, 0]
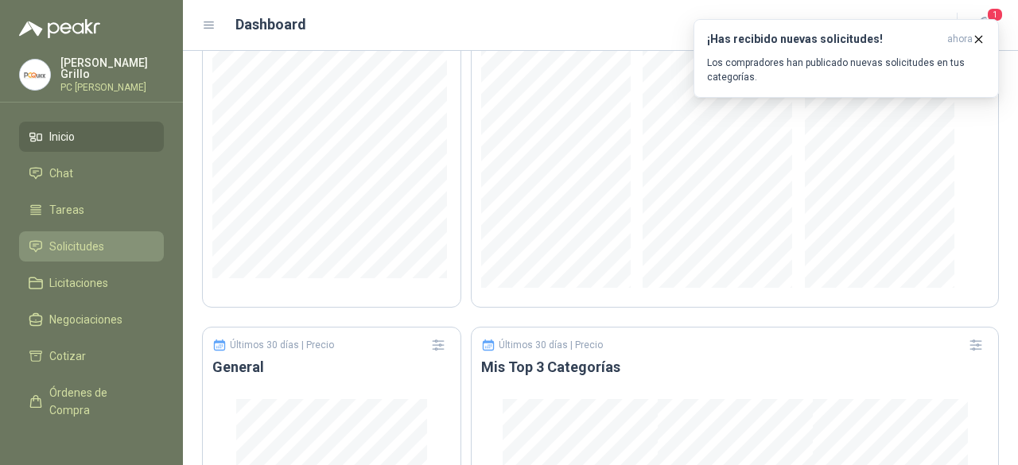
click at [68, 238] on span "Solicitudes" at bounding box center [76, 246] width 55 height 17
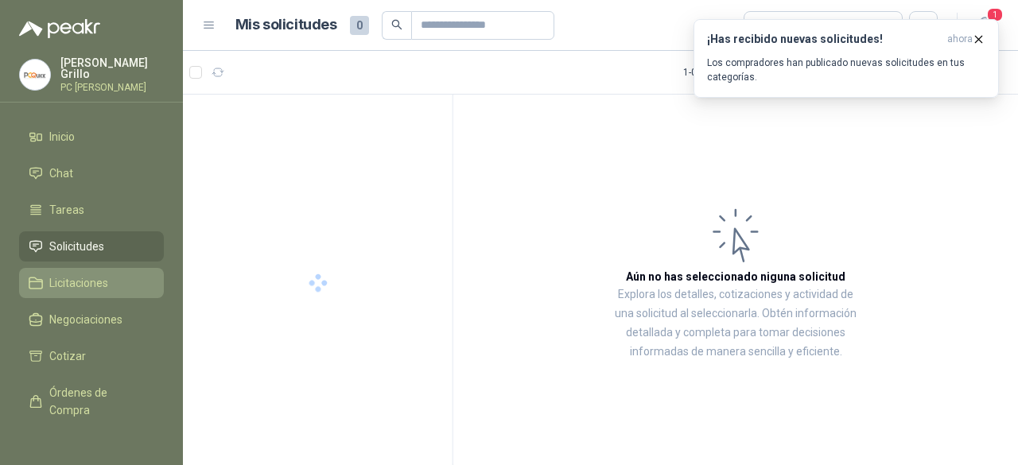
click at [86, 278] on span "Licitaciones" at bounding box center [78, 282] width 59 height 17
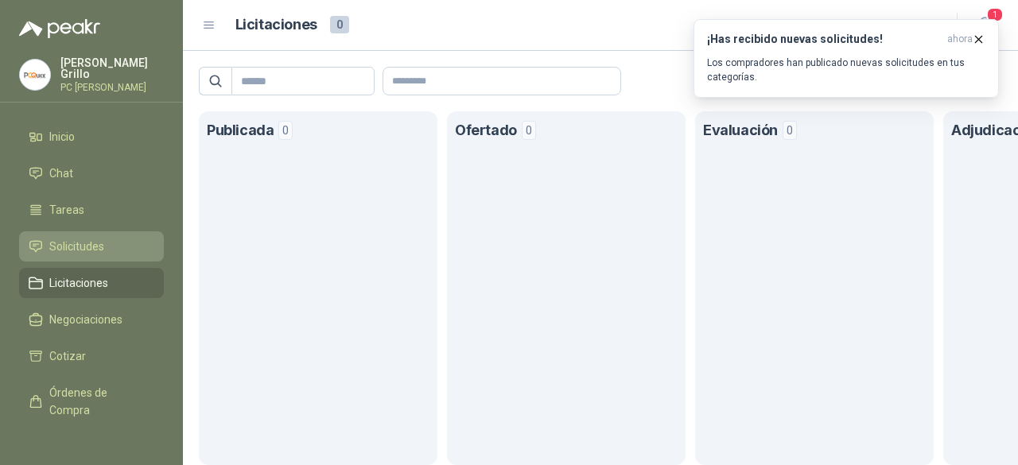
click at [81, 246] on span "Solicitudes" at bounding box center [76, 246] width 55 height 17
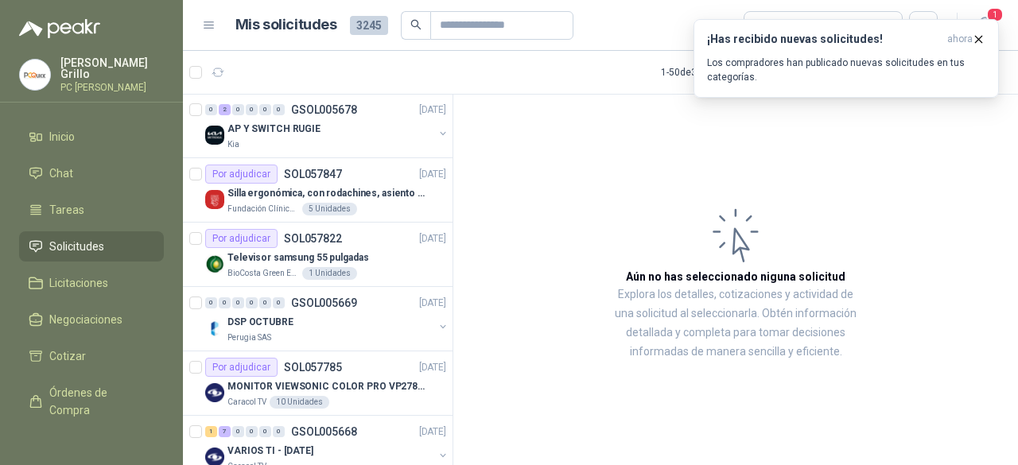
scroll to position [477, 0]
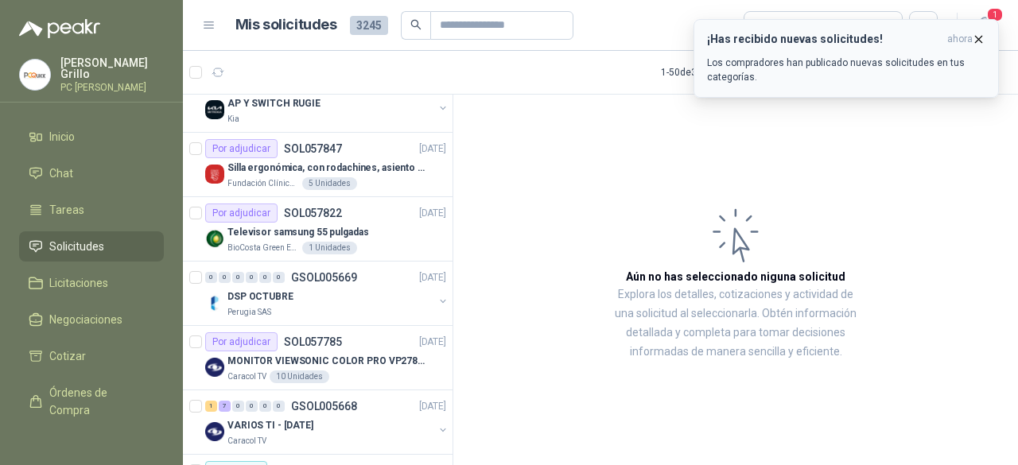
click at [979, 42] on icon "button" at bounding box center [979, 40] width 14 height 14
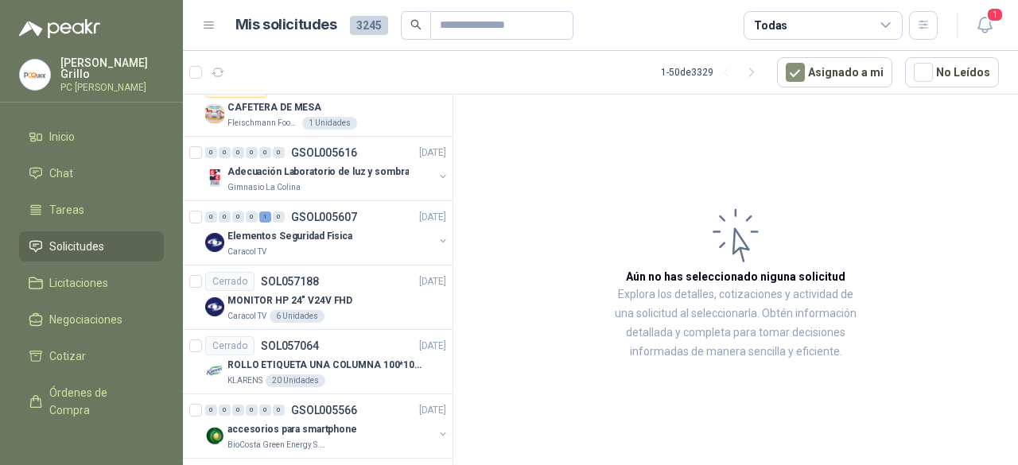
scroll to position [1590, 0]
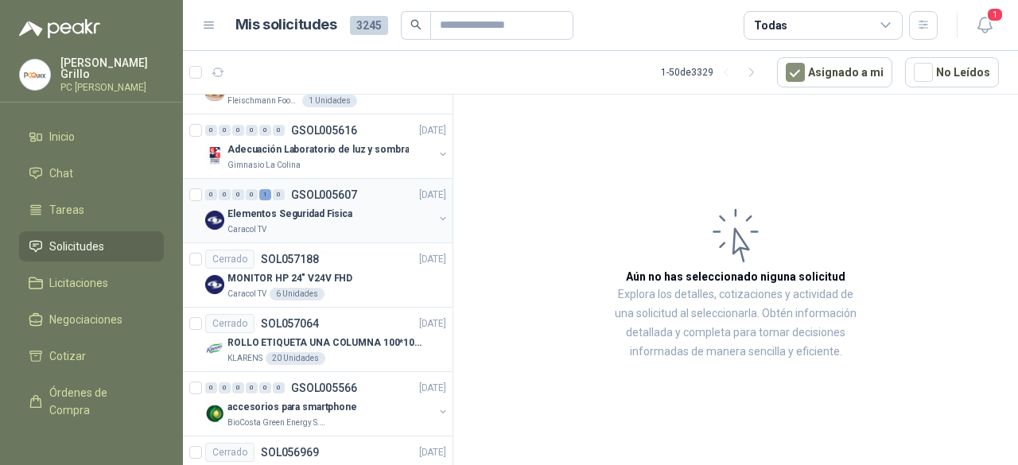
click at [270, 209] on p "Elementos Seguridad Fisica" at bounding box center [289, 214] width 125 height 15
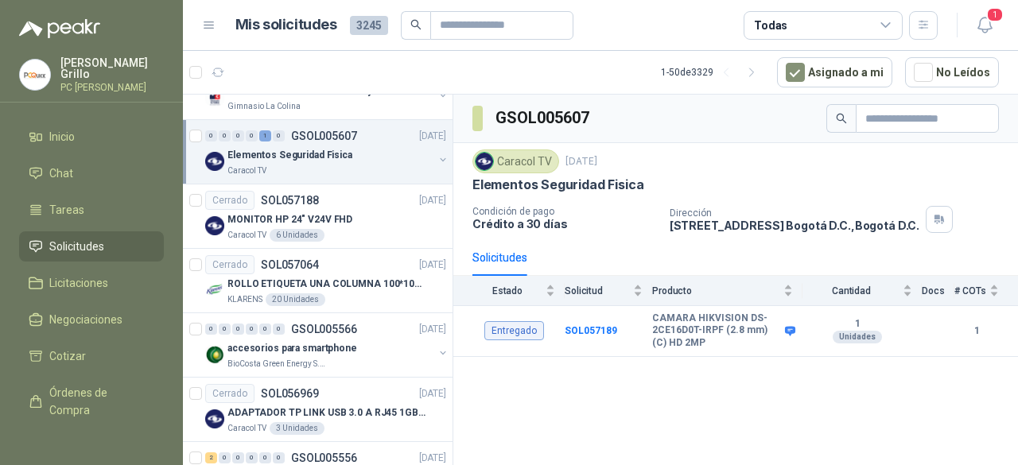
scroll to position [1670, 0]
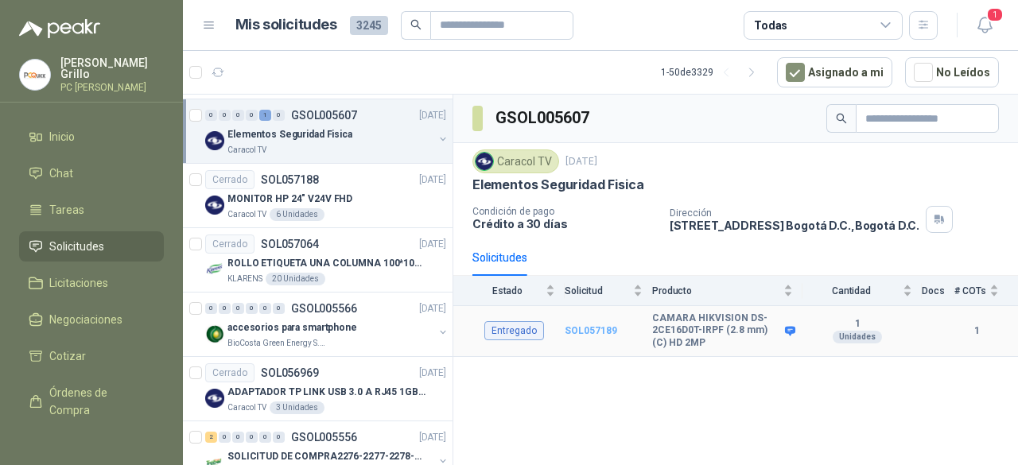
click at [596, 329] on b "SOL057189" at bounding box center [591, 330] width 52 height 11
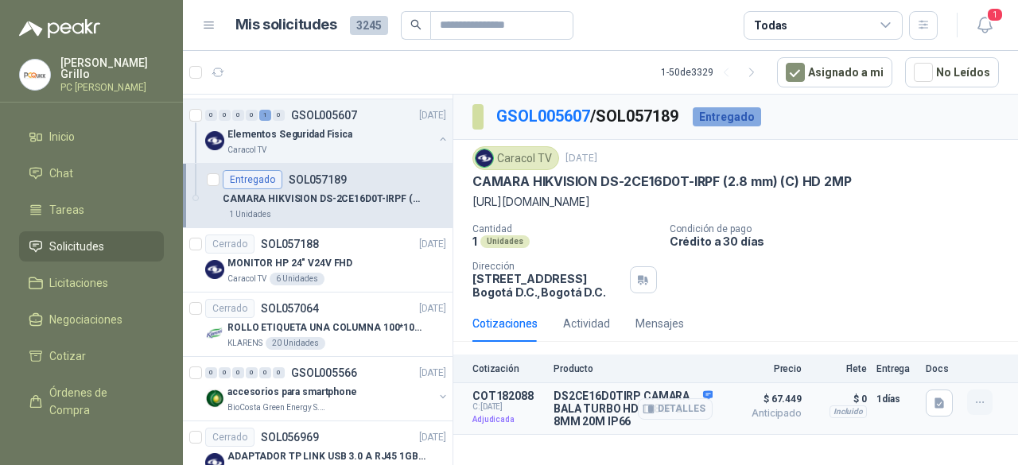
click at [977, 410] on icon "button" at bounding box center [980, 403] width 14 height 14
click at [482, 428] on p "Adjudicada" at bounding box center [508, 420] width 72 height 16
click at [484, 402] on p "COT182088" at bounding box center [508, 396] width 72 height 13
click at [504, 428] on p "Adjudicada" at bounding box center [508, 420] width 72 height 16
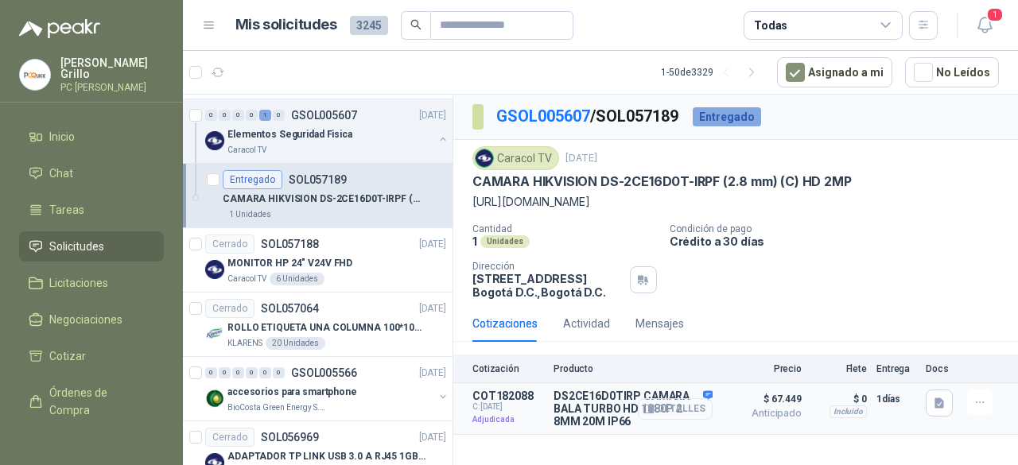
click at [672, 420] on button "Detalles" at bounding box center [675, 408] width 75 height 21
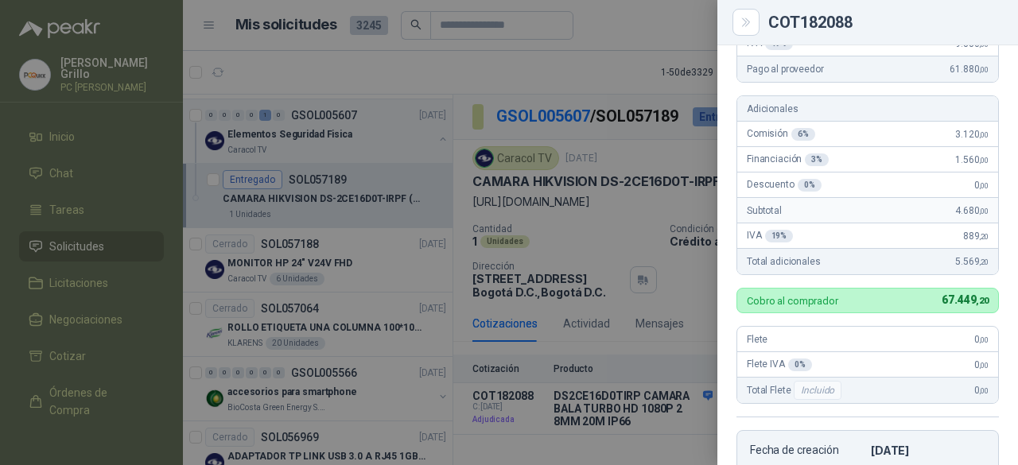
scroll to position [289, 0]
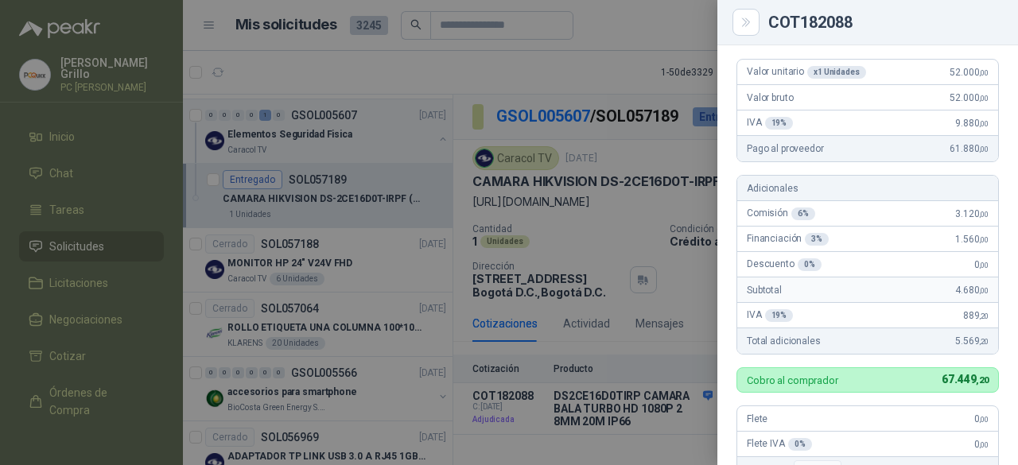
click at [671, 25] on div at bounding box center [509, 232] width 1018 height 465
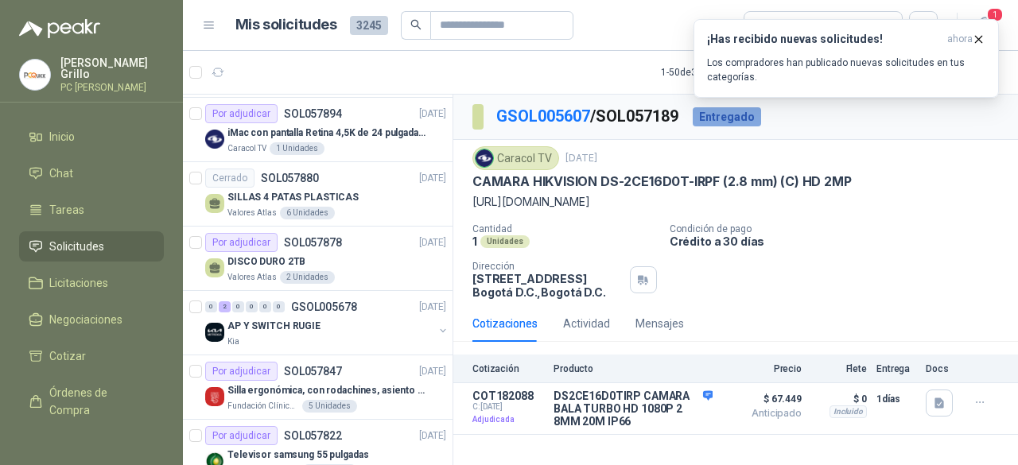
scroll to position [0, 0]
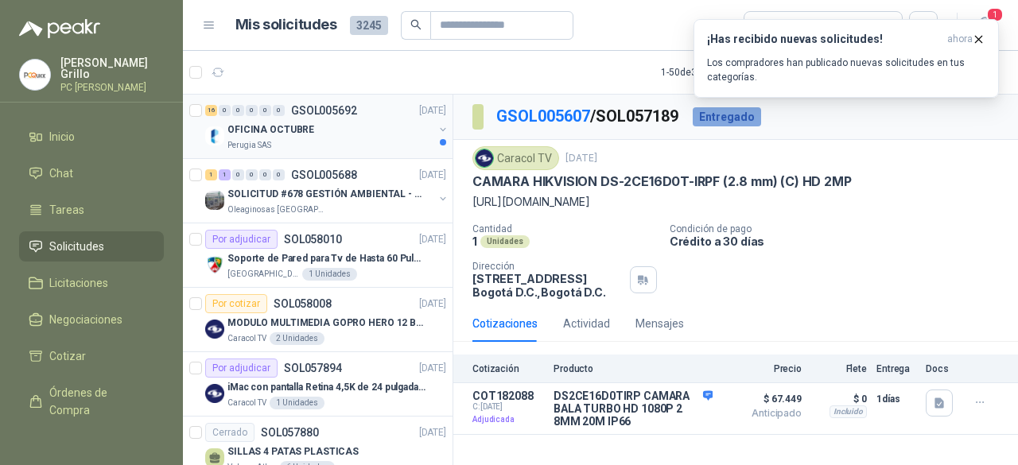
click at [261, 141] on p "Perugia SAS" at bounding box center [249, 145] width 44 height 13
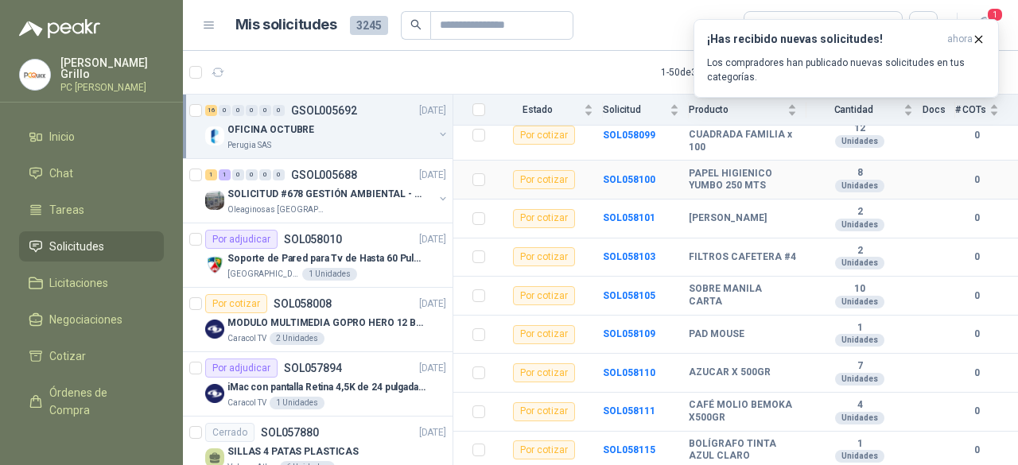
scroll to position [514, 0]
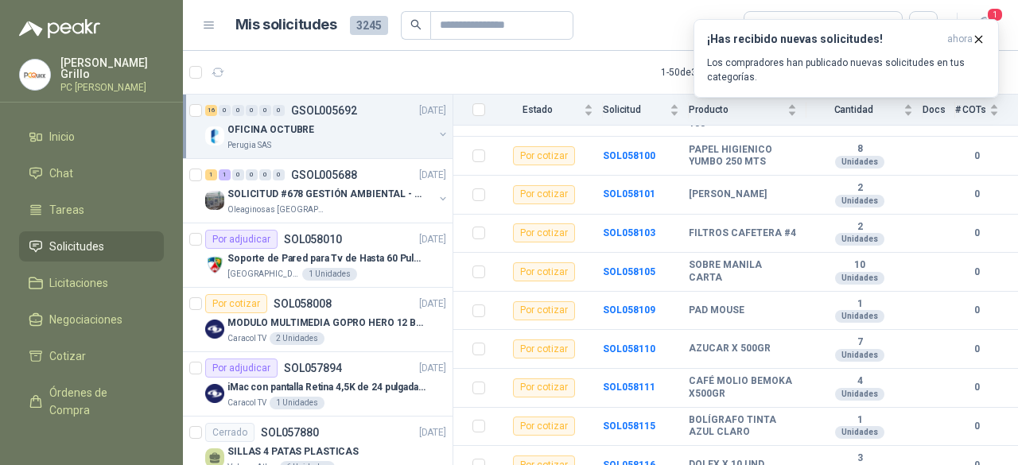
click at [256, 136] on p "OFICINA OCTUBRE" at bounding box center [270, 129] width 87 height 15
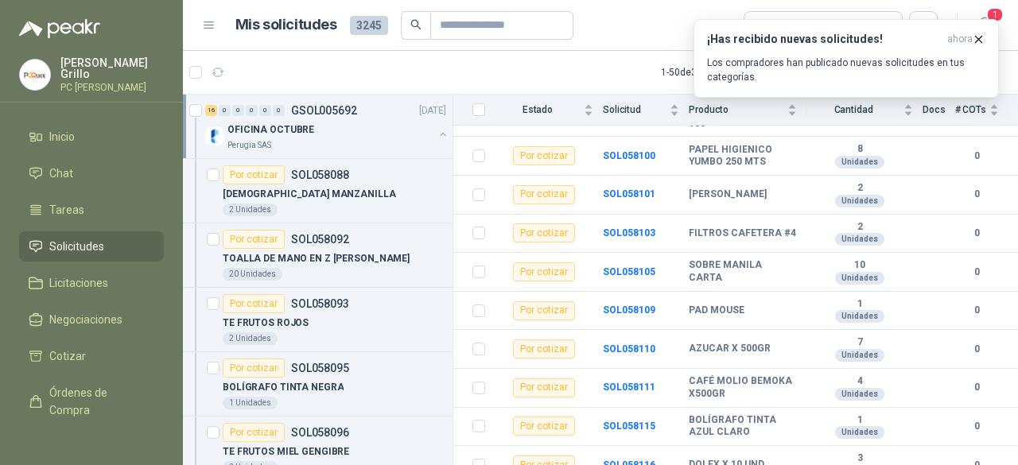
scroll to position [5, 0]
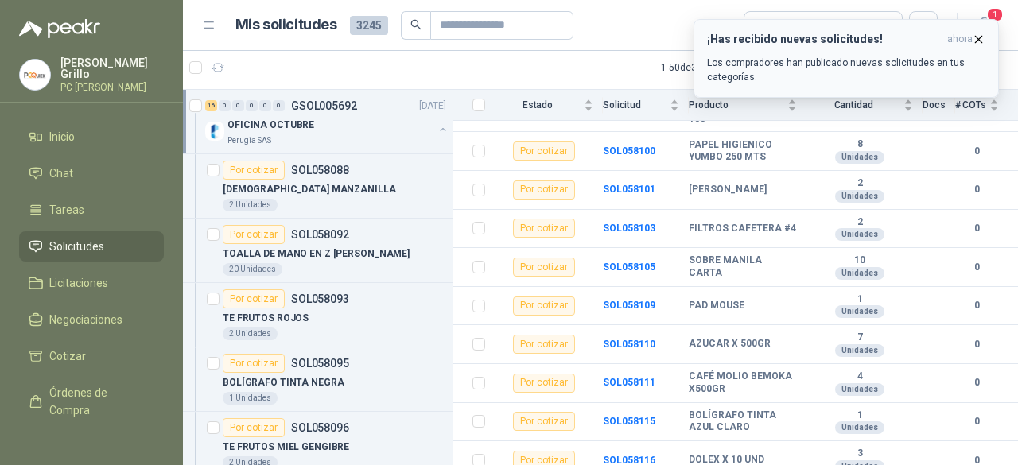
click at [980, 41] on icon "button" at bounding box center [979, 40] width 14 height 14
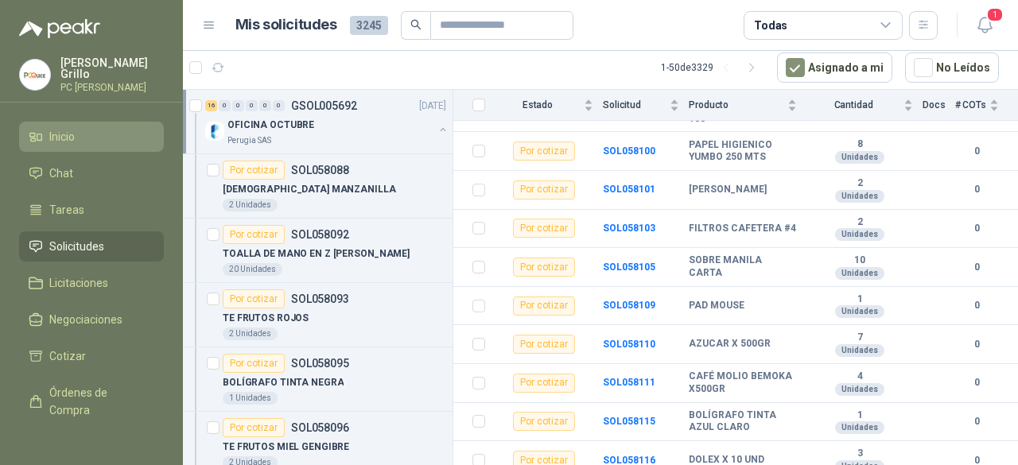
click at [37, 123] on link "Inicio" at bounding box center [91, 137] width 145 height 30
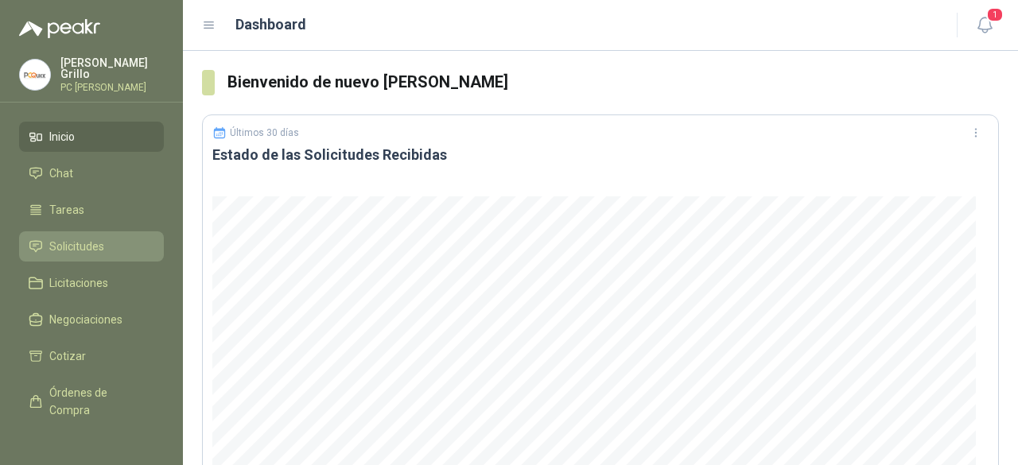
click at [73, 241] on span "Solicitudes" at bounding box center [76, 246] width 55 height 17
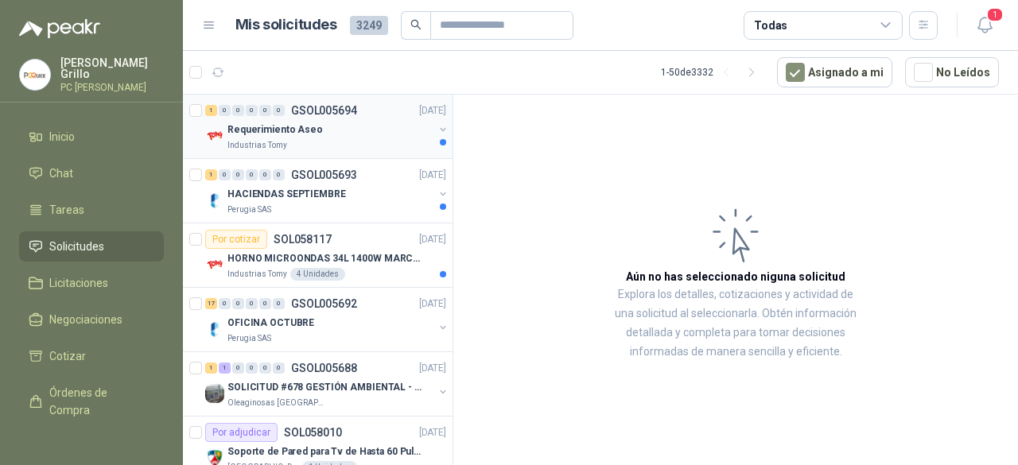
click at [290, 139] on div "Industrias Tomy" at bounding box center [330, 145] width 206 height 13
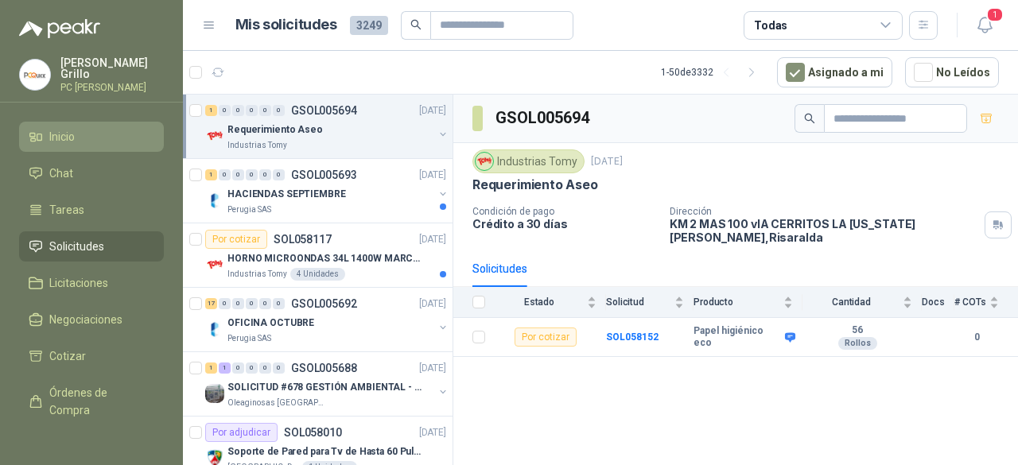
click at [59, 143] on link "Inicio" at bounding box center [91, 137] width 145 height 30
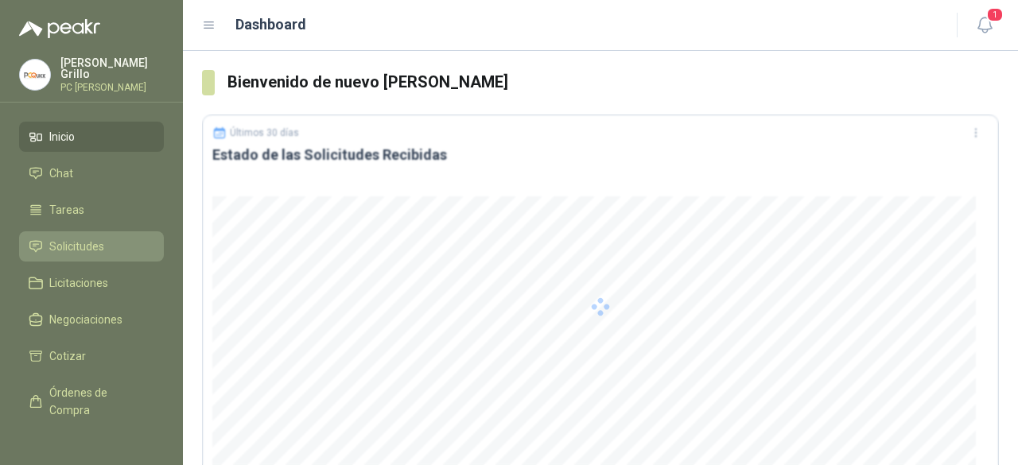
click at [60, 238] on span "Solicitudes" at bounding box center [76, 246] width 55 height 17
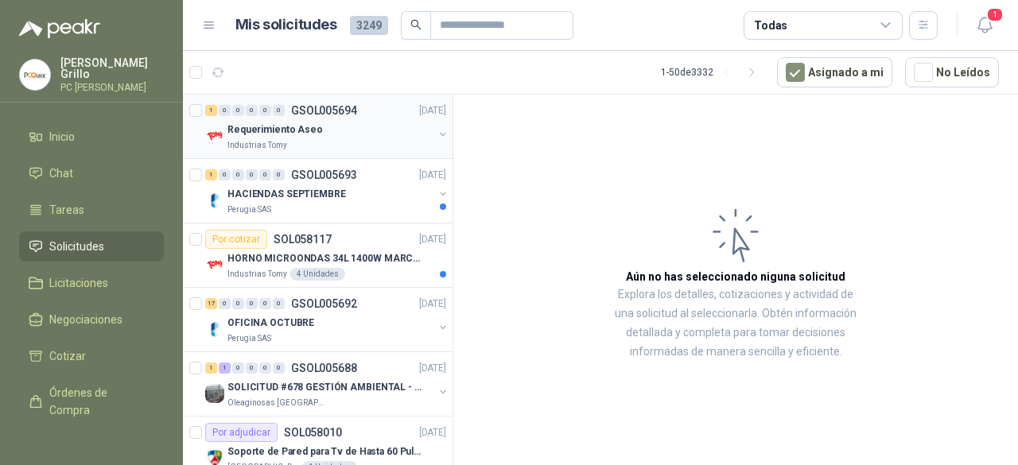
click at [289, 144] on div "Industrias Tomy" at bounding box center [330, 145] width 206 height 13
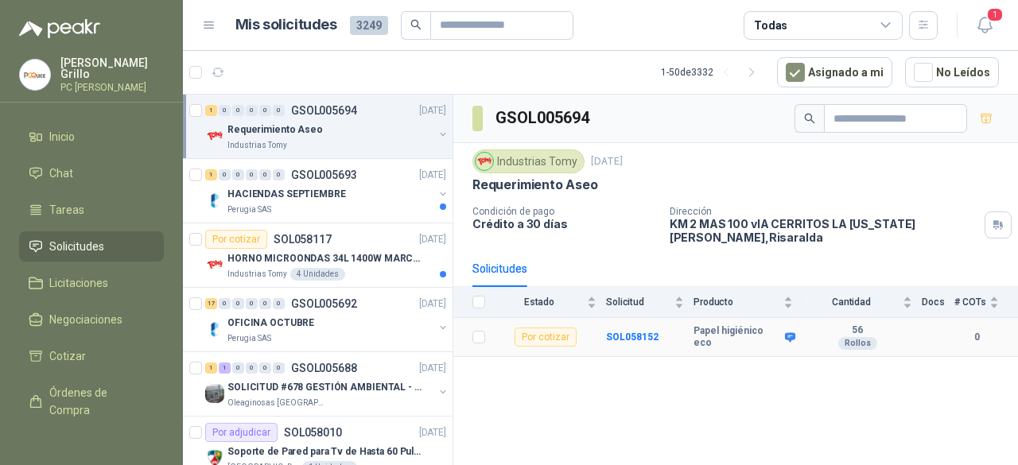
click at [624, 325] on td "SOL058152" at bounding box center [649, 337] width 87 height 39
click at [622, 335] on b "SOL058152" at bounding box center [632, 337] width 52 height 11
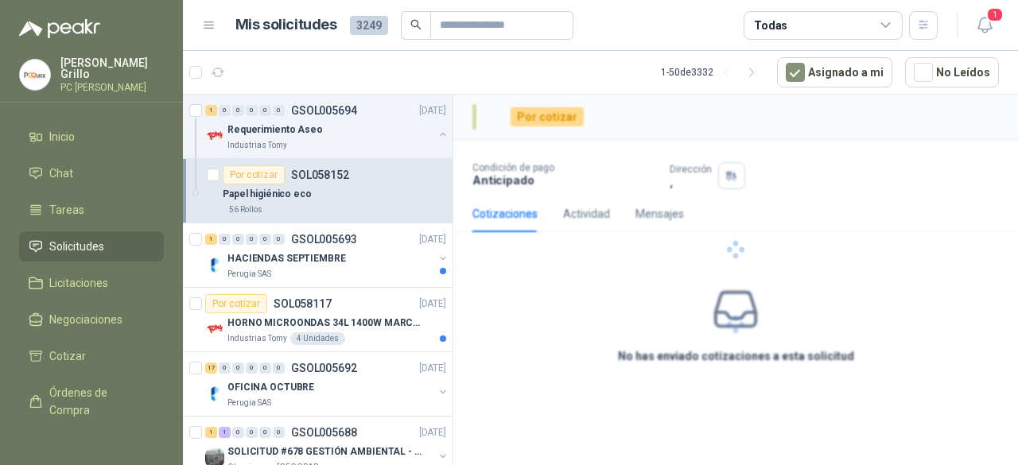
click at [547, 331] on div at bounding box center [735, 250] width 565 height 310
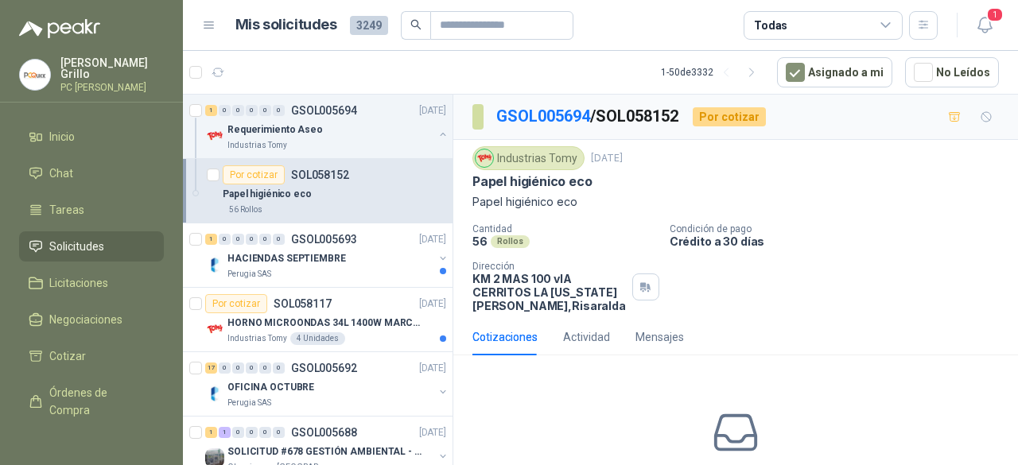
scroll to position [80, 0]
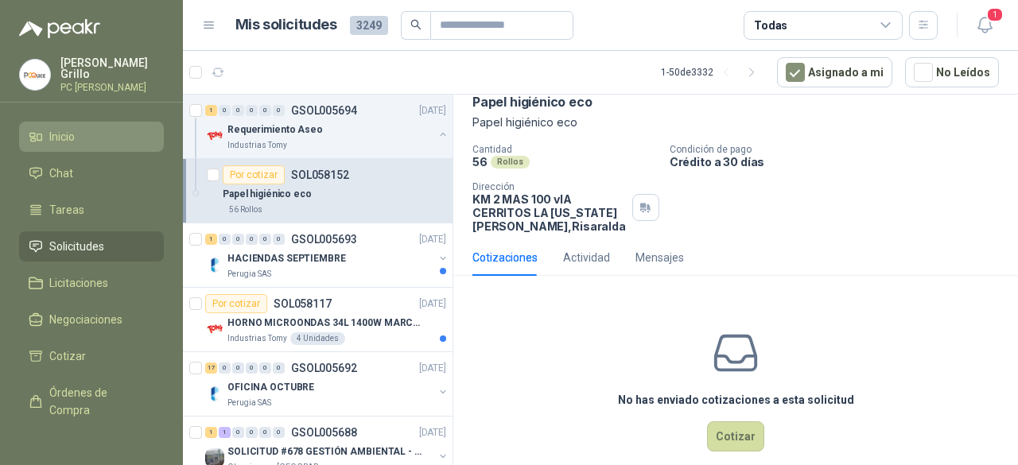
click at [57, 140] on span "Inicio" at bounding box center [61, 136] width 25 height 17
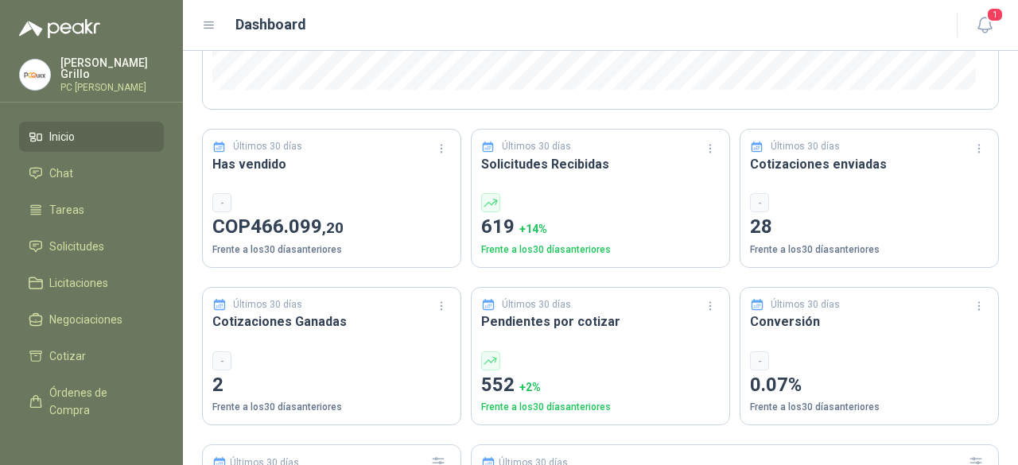
scroll to position [398, 0]
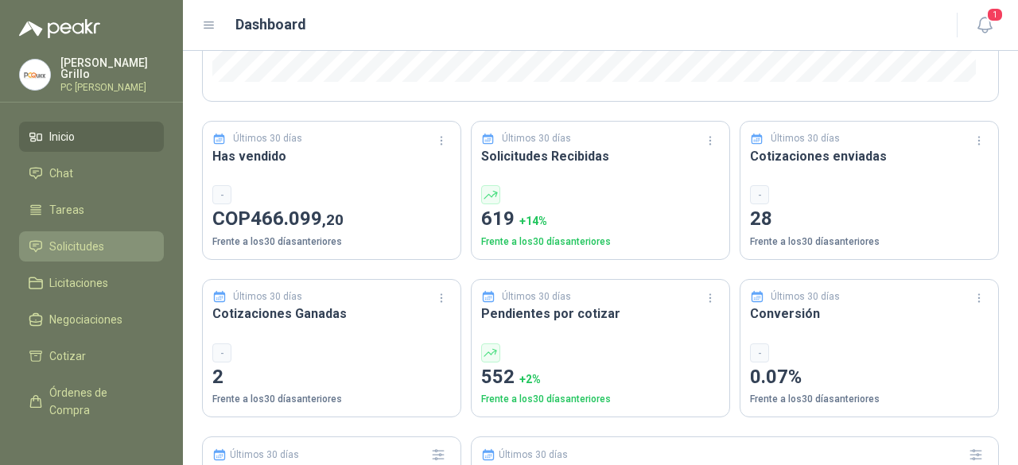
click at [78, 240] on span "Solicitudes" at bounding box center [76, 246] width 55 height 17
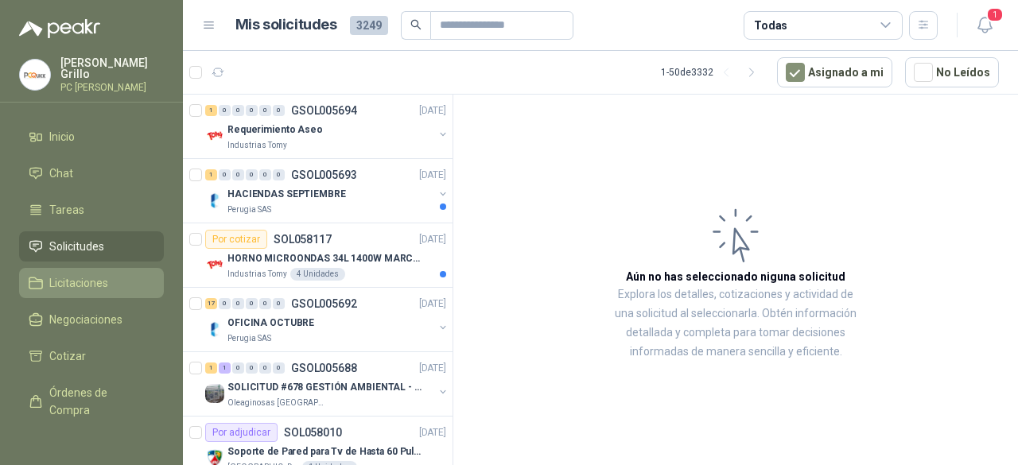
click at [72, 278] on span "Licitaciones" at bounding box center [78, 282] width 59 height 17
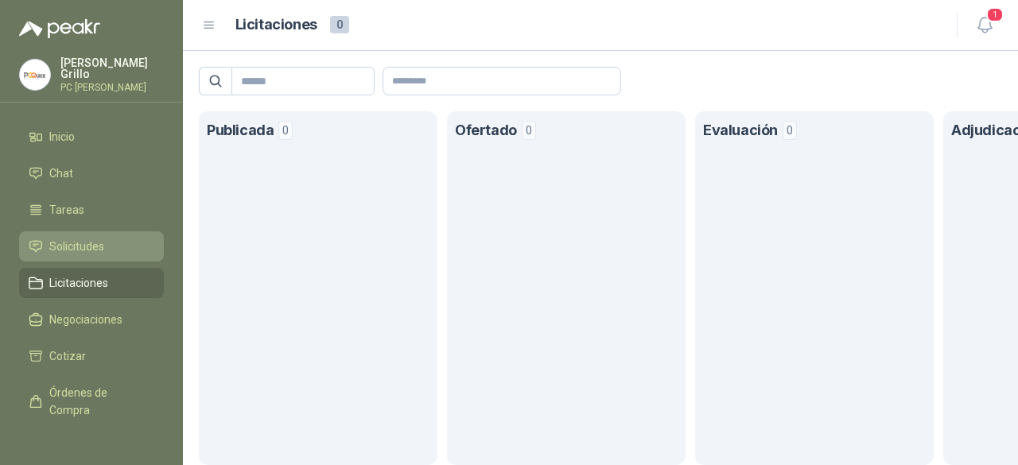
click at [85, 250] on span "Solicitudes" at bounding box center [76, 246] width 55 height 17
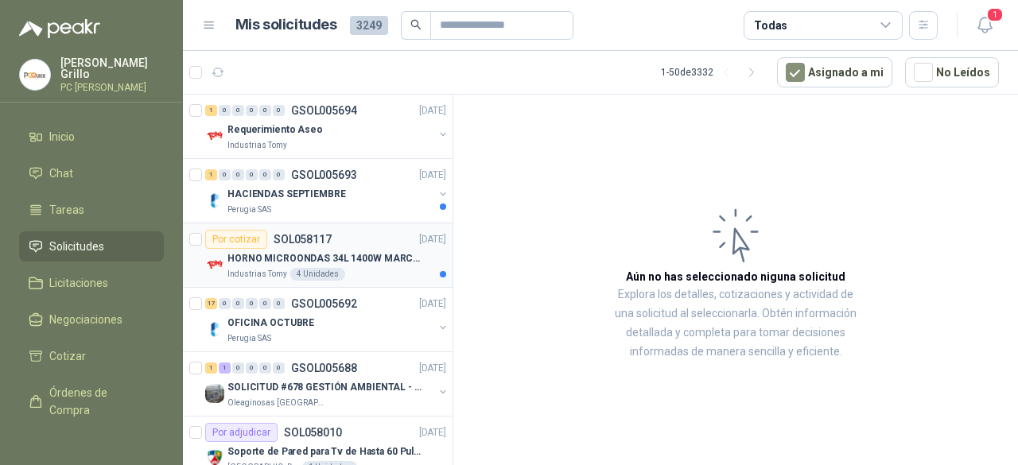
click at [301, 244] on div "Por cotizar SOL058117" at bounding box center [268, 239] width 126 height 19
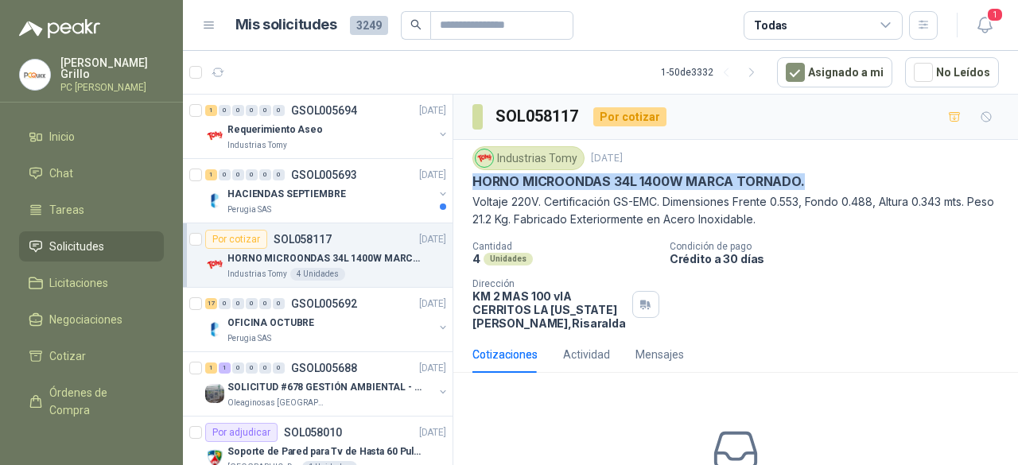
drag, startPoint x: 474, startPoint y: 175, endPoint x: 844, endPoint y: 186, distance: 369.9
click at [844, 186] on div "HORNO MICROONDAS 34L 1400W MARCA TORNADO." at bounding box center [735, 181] width 526 height 17
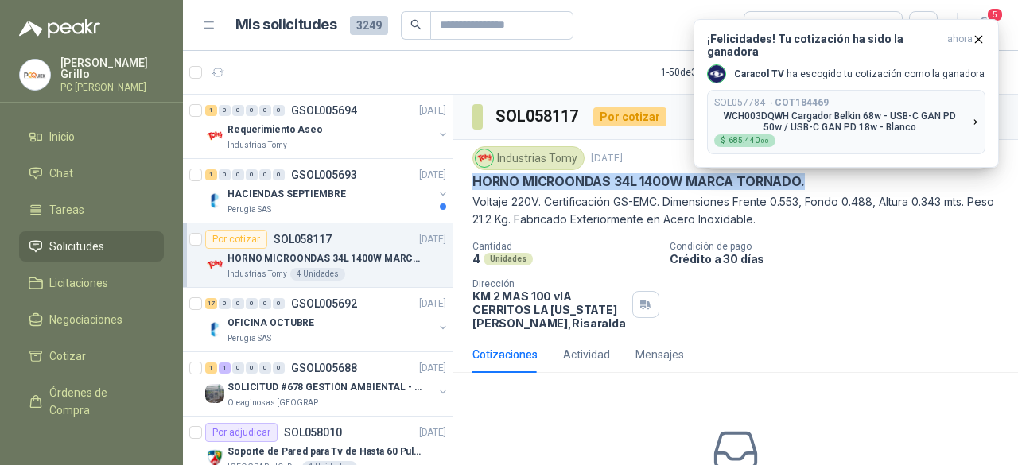
copy p "HORNO MICROONDAS 34L 1400W MARCA TORNADO."
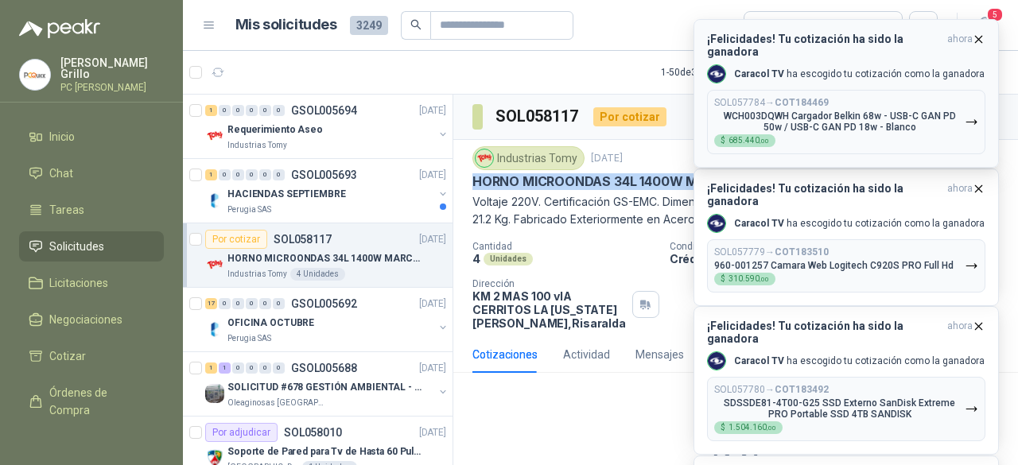
click at [978, 37] on icon "button" at bounding box center [979, 40] width 14 height 14
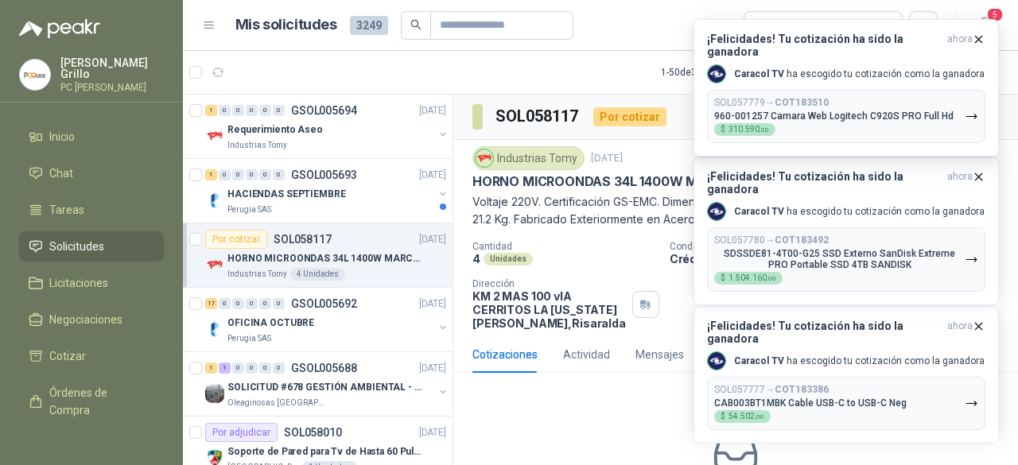
click at [622, 38] on article "Mis solicitudes 3249 Todas" at bounding box center [586, 25] width 703 height 29
click at [55, 138] on span "Inicio" at bounding box center [61, 136] width 25 height 17
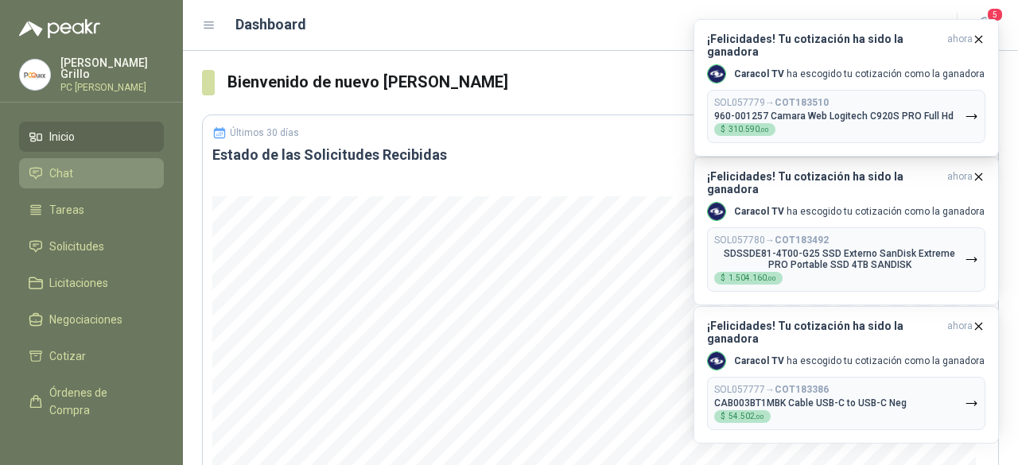
click at [70, 178] on span "Chat" at bounding box center [61, 173] width 24 height 17
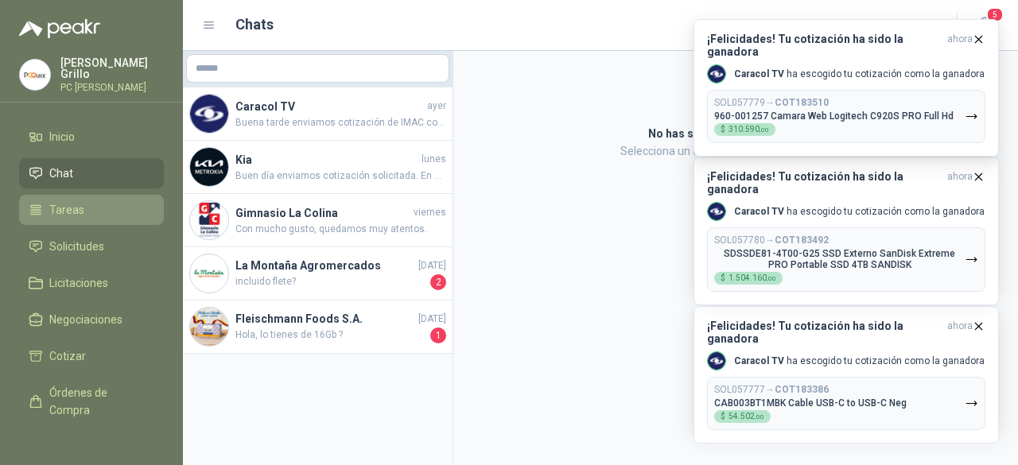
click at [70, 196] on link "Tareas" at bounding box center [91, 210] width 145 height 30
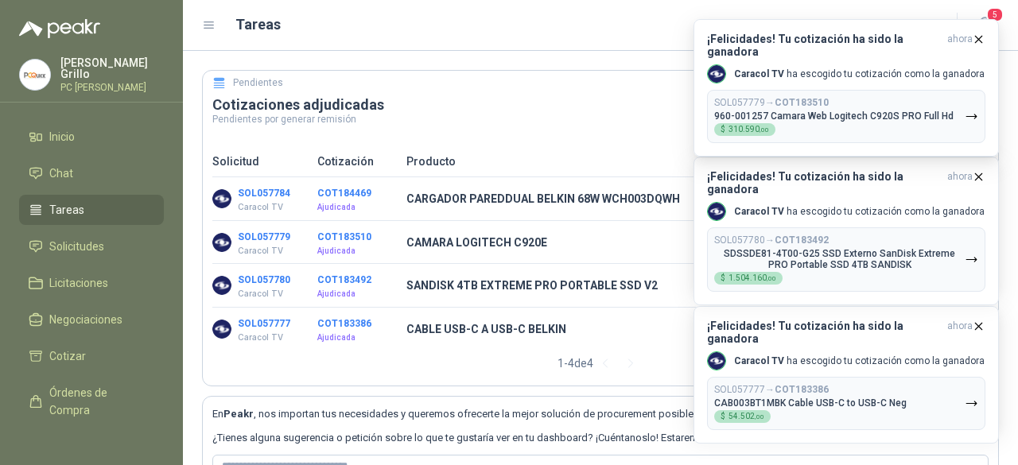
click at [286, 396] on div "Pendientes Cotizaciones adjudicadas Pendientes por generar remisión Solicitud C…" at bounding box center [600, 313] width 797 height 486
click at [619, 55] on section "Pendientes Cotizaciones adjudicadas Pendientes por generar remisión Solicitud C…" at bounding box center [600, 313] width 835 height 524
click at [266, 191] on button "SOL057784" at bounding box center [264, 193] width 52 height 11
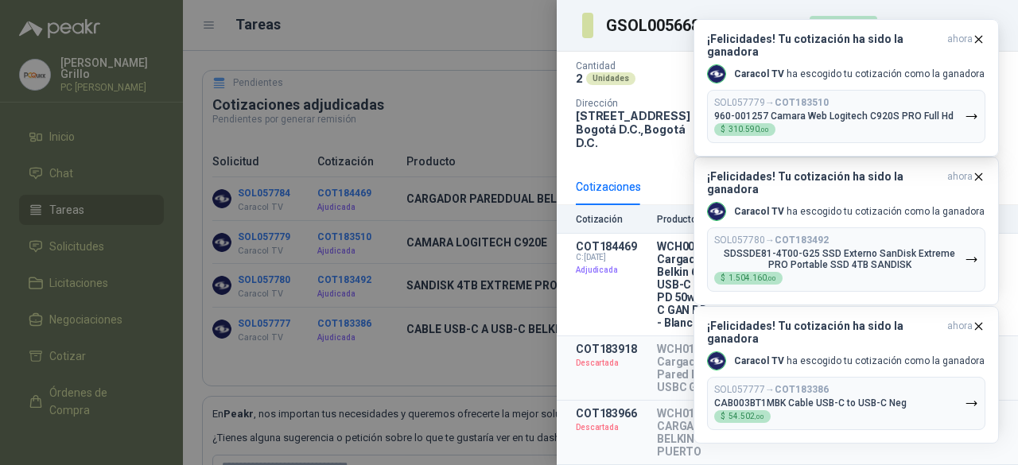
scroll to position [116, 0]
click at [609, 302] on div "COT184469 C: [DATE] Adjudicada" at bounding box center [612, 284] width 72 height 89
click at [652, 243] on article "COT184469 C: [DATE] Adjudicada WCH003DQWH Cargador Belkin 68w - USB-C GAN PD 50…" at bounding box center [787, 285] width 461 height 103
click at [242, 54] on div at bounding box center [509, 232] width 1018 height 465
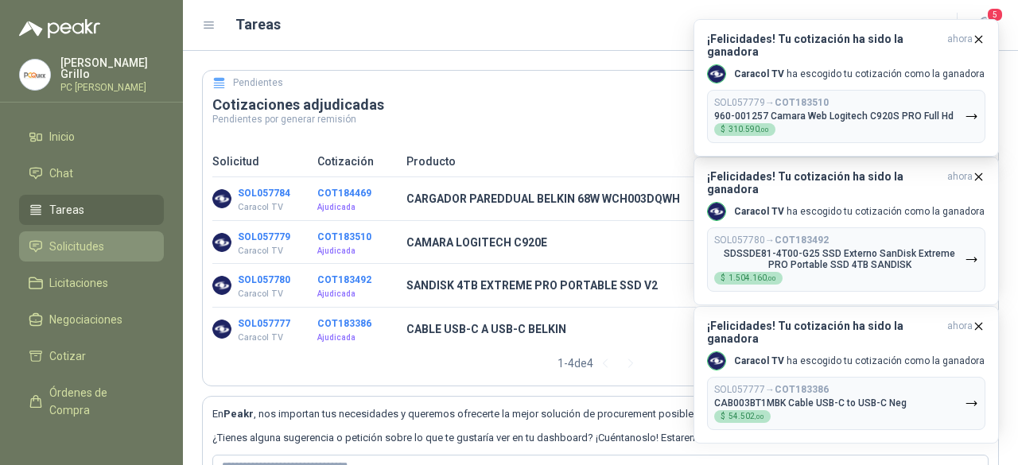
click at [65, 244] on span "Solicitudes" at bounding box center [76, 246] width 55 height 17
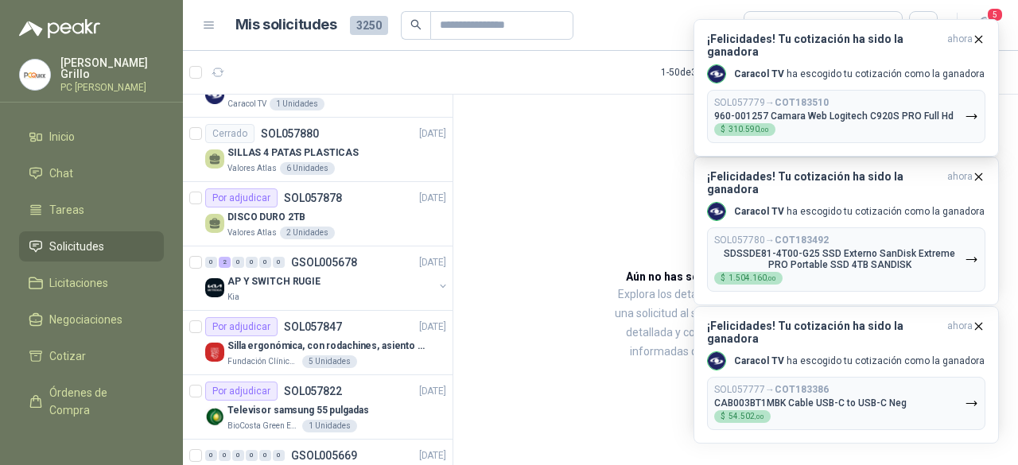
scroll to position [318, 0]
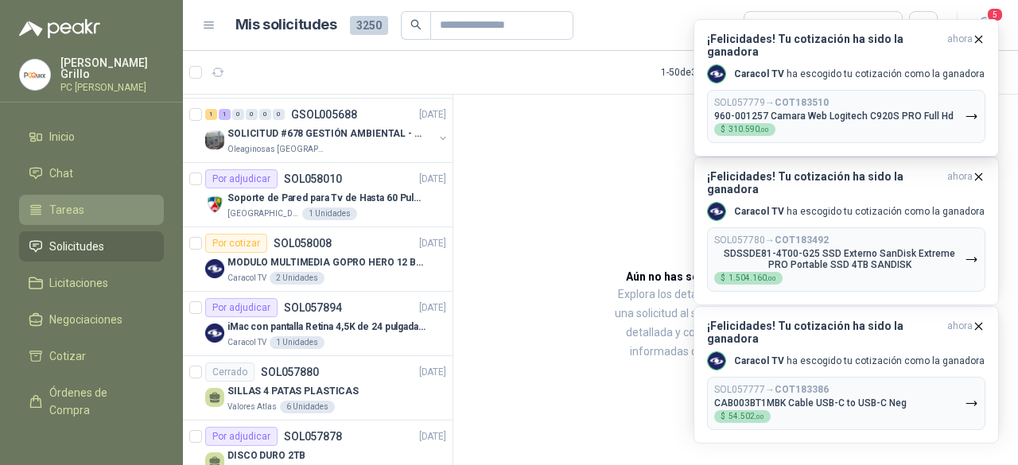
click at [116, 201] on li "Tareas" at bounding box center [92, 209] width 126 height 17
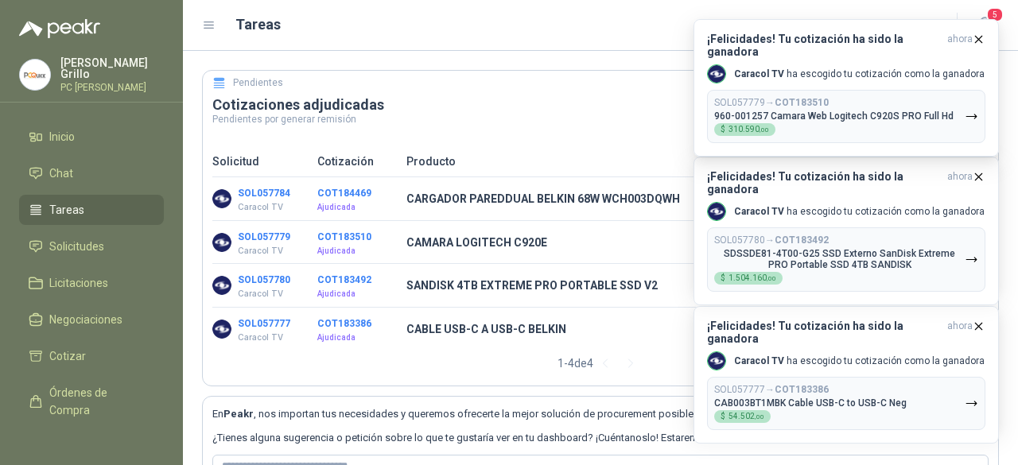
click at [266, 192] on button "SOL057784" at bounding box center [264, 193] width 52 height 11
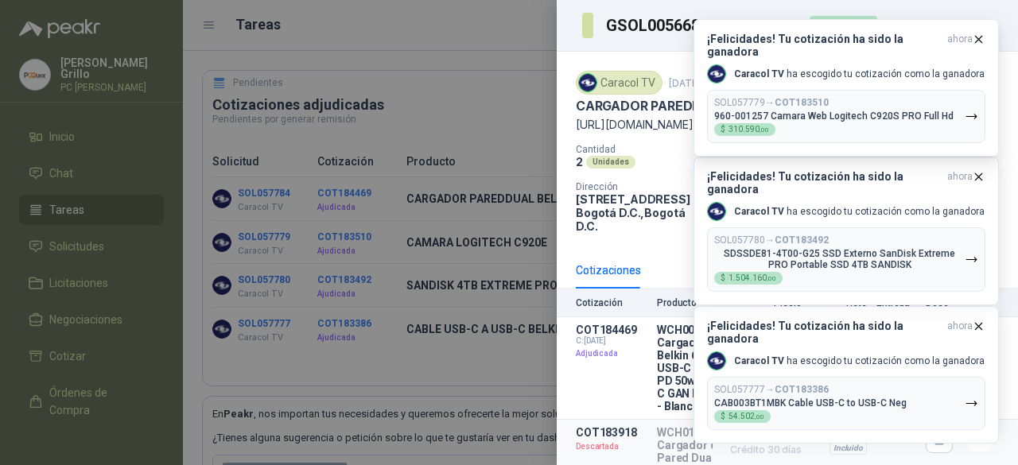
click at [592, 131] on p "[URL][DOMAIN_NAME]" at bounding box center [787, 125] width 423 height 14
click at [976, 41] on icon "button" at bounding box center [979, 39] width 6 height 6
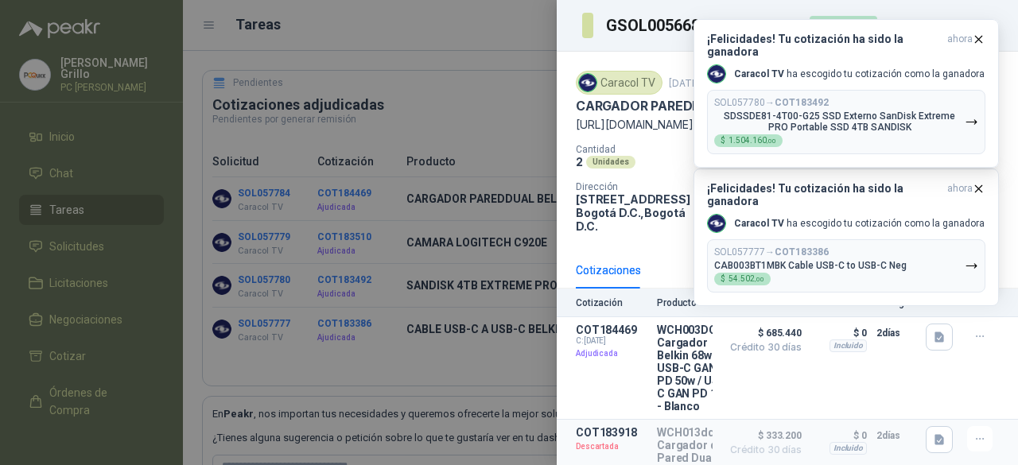
click at [976, 41] on icon "button" at bounding box center [979, 39] width 6 height 6
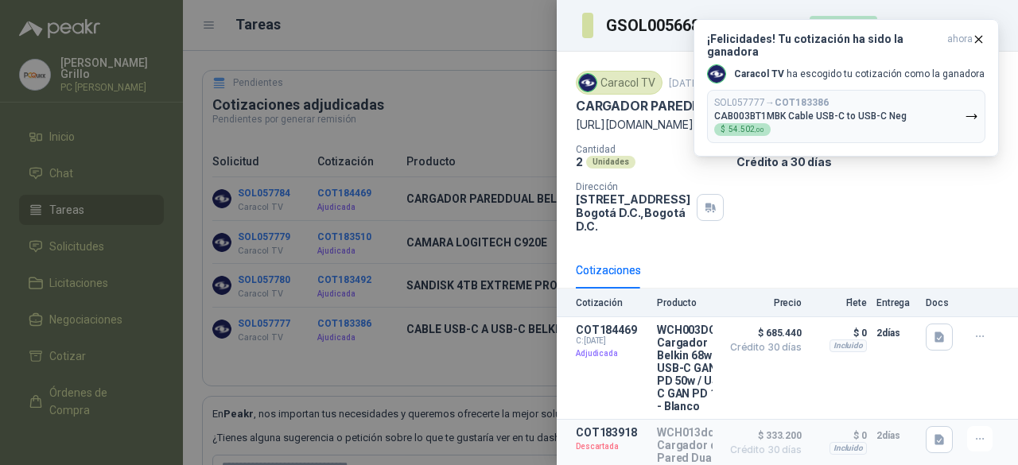
click at [976, 41] on icon "button" at bounding box center [979, 39] width 6 height 6
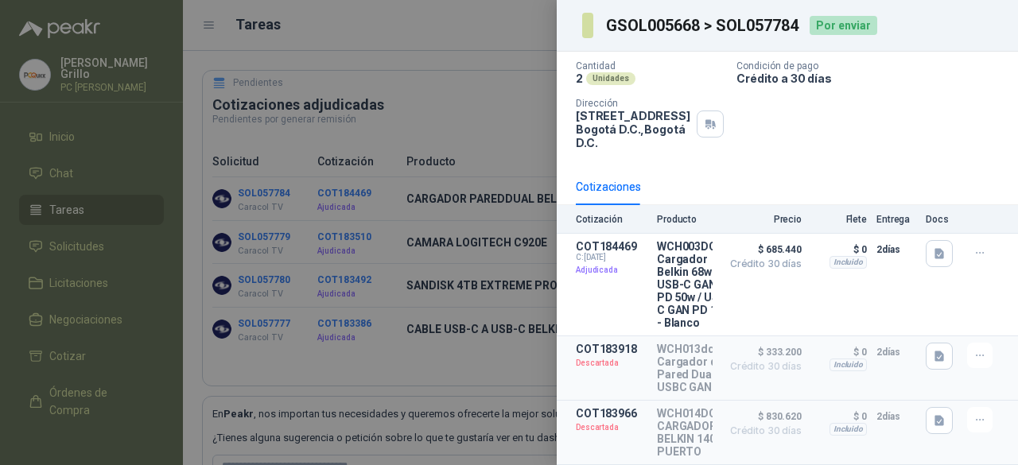
scroll to position [116, 0]
click at [665, 257] on div "Detalles" at bounding box center [675, 284] width 75 height 89
click at [673, 240] on div "Detalles" at bounding box center [675, 284] width 75 height 89
click at [677, 283] on button "Detalles" at bounding box center [675, 284] width 75 height 21
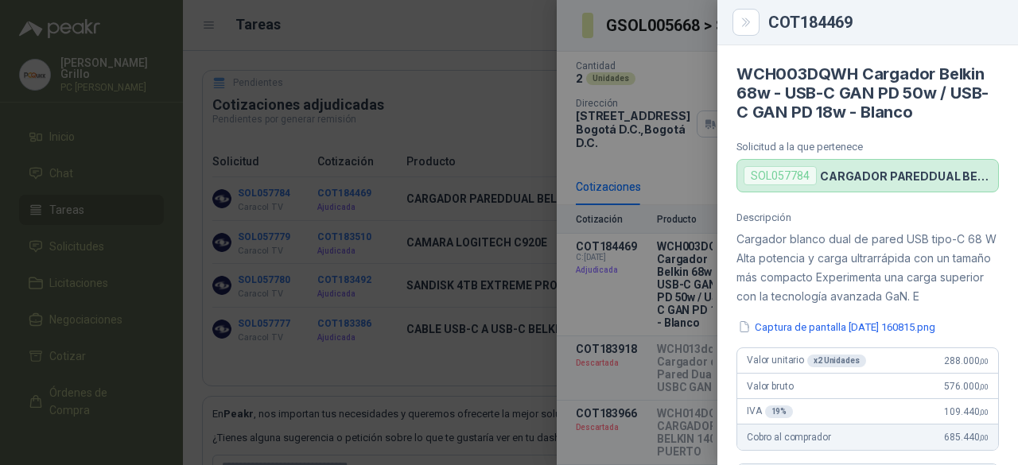
scroll to position [80, 0]
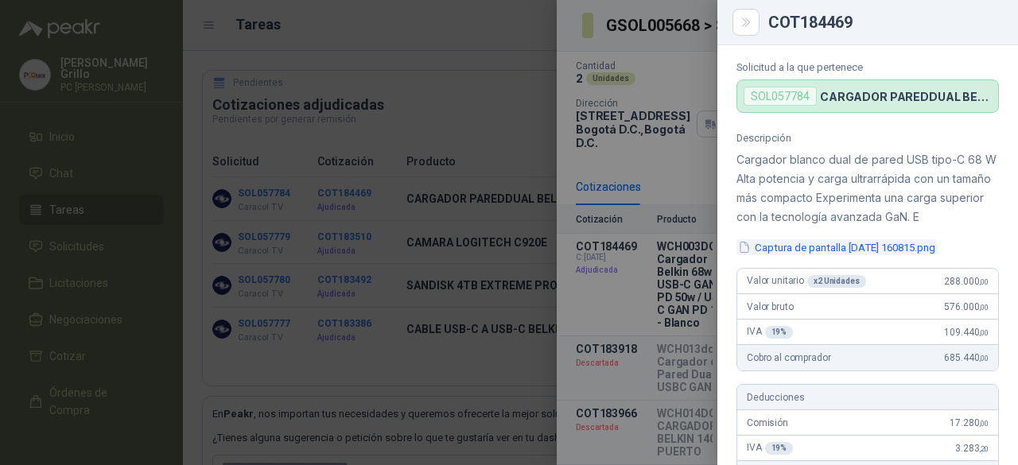
click at [808, 247] on button "Captura de pantalla [DATE] 160815.png" at bounding box center [836, 247] width 200 height 17
click at [448, 155] on div at bounding box center [509, 232] width 1018 height 465
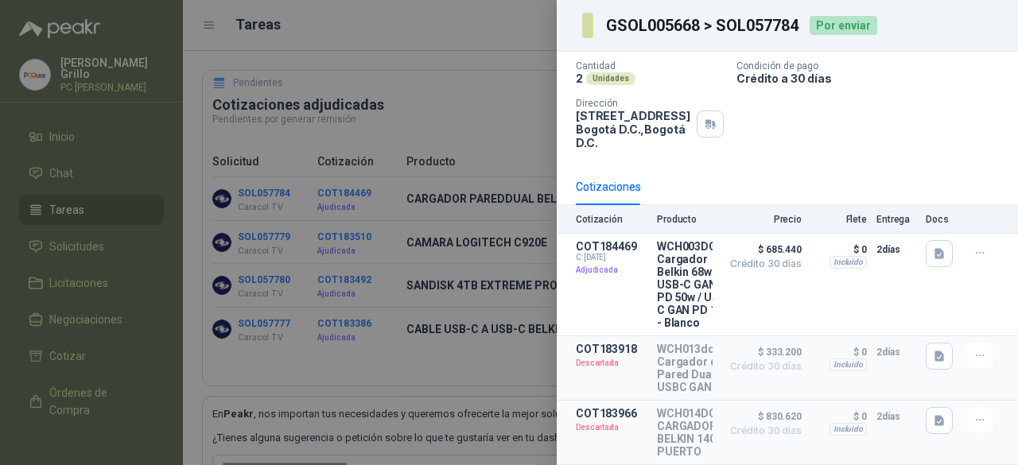
click at [421, 238] on div at bounding box center [509, 232] width 1018 height 465
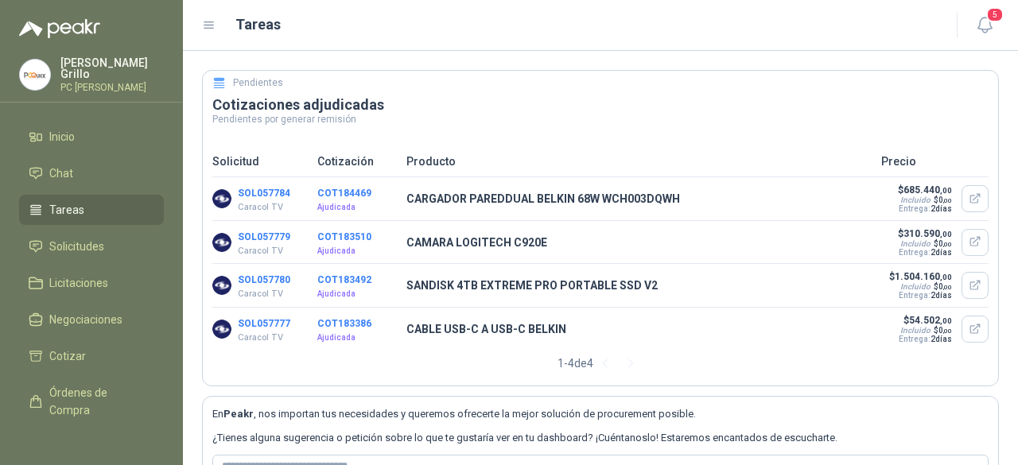
click at [264, 279] on button "SOL057780" at bounding box center [264, 279] width 52 height 11
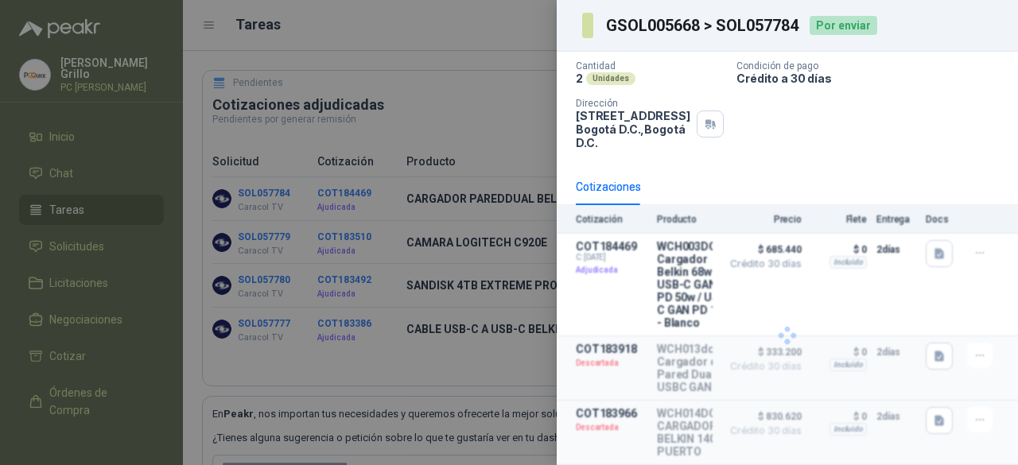
scroll to position [10, 0]
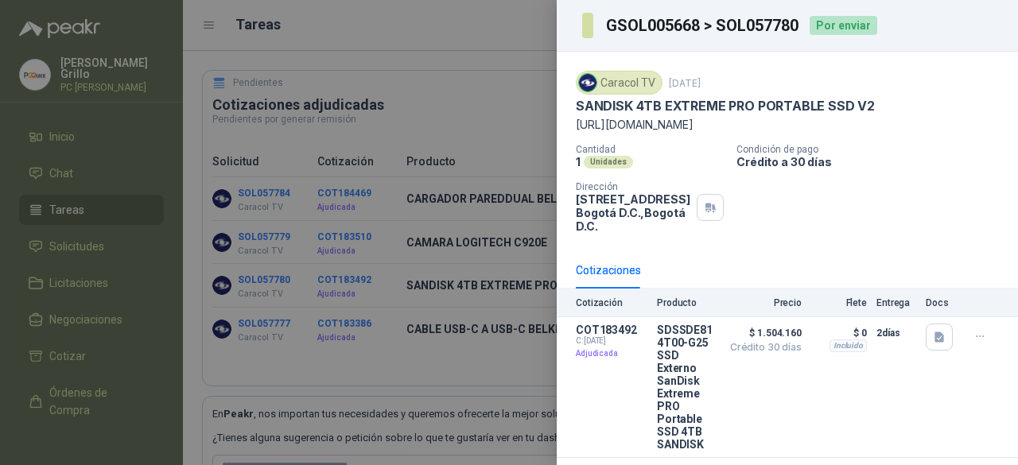
click at [661, 118] on p "[URL][DOMAIN_NAME]" at bounding box center [787, 125] width 423 height 14
click at [669, 98] on p "SANDISK 4TB EXTREME PRO PORTABLE SSD V2" at bounding box center [725, 106] width 299 height 17
drag, startPoint x: 578, startPoint y: 111, endPoint x: 944, endPoint y: 134, distance: 366.5
click at [944, 134] on div "Caracol TV [DATE] SANDISK 4TB EXTREME PRO PORTABLE SSD V2 [URL][DOMAIN_NAME] Ca…" at bounding box center [787, 152] width 423 height 162
click at [933, 344] on icon "button" at bounding box center [940, 338] width 14 height 14
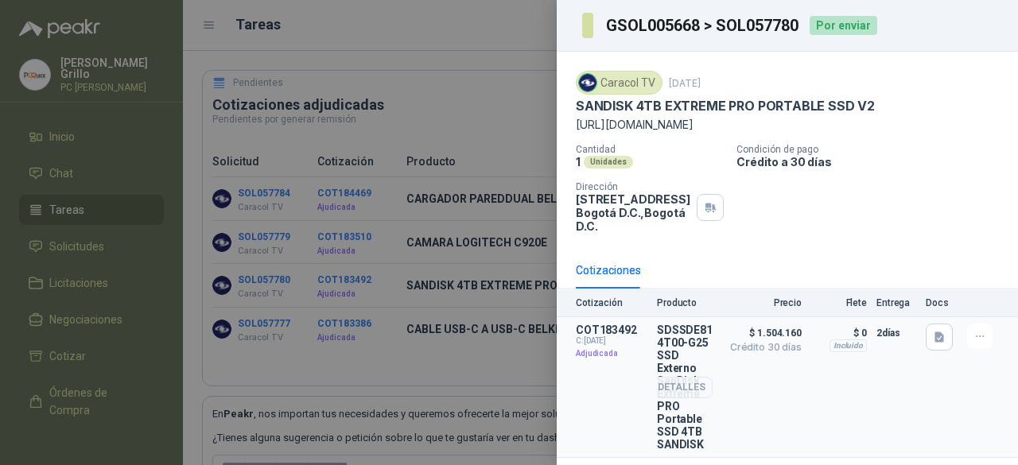
click at [730, 368] on p "$ 1.504.160 Crédito 30 días" at bounding box center [762, 387] width 80 height 127
click at [673, 383] on button "Detalles" at bounding box center [675, 387] width 75 height 21
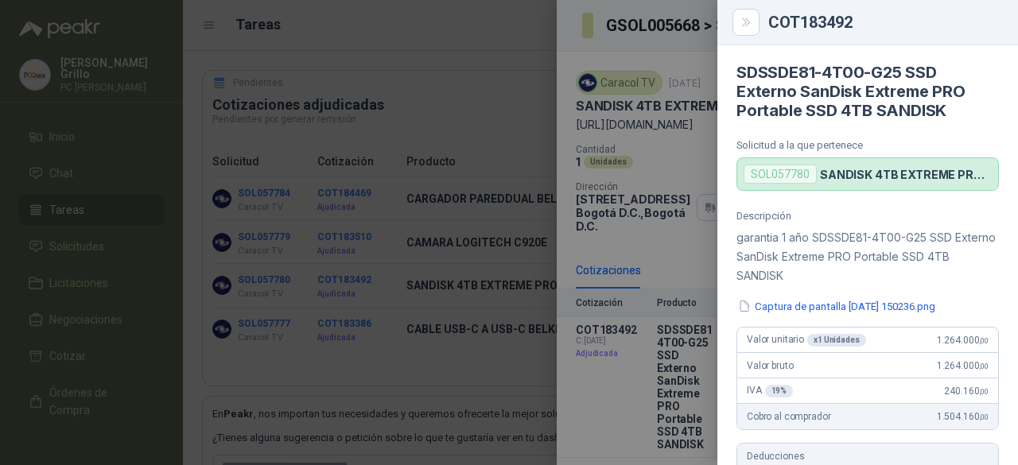
scroll to position [0, 0]
